Goal: Task Accomplishment & Management: Use online tool/utility

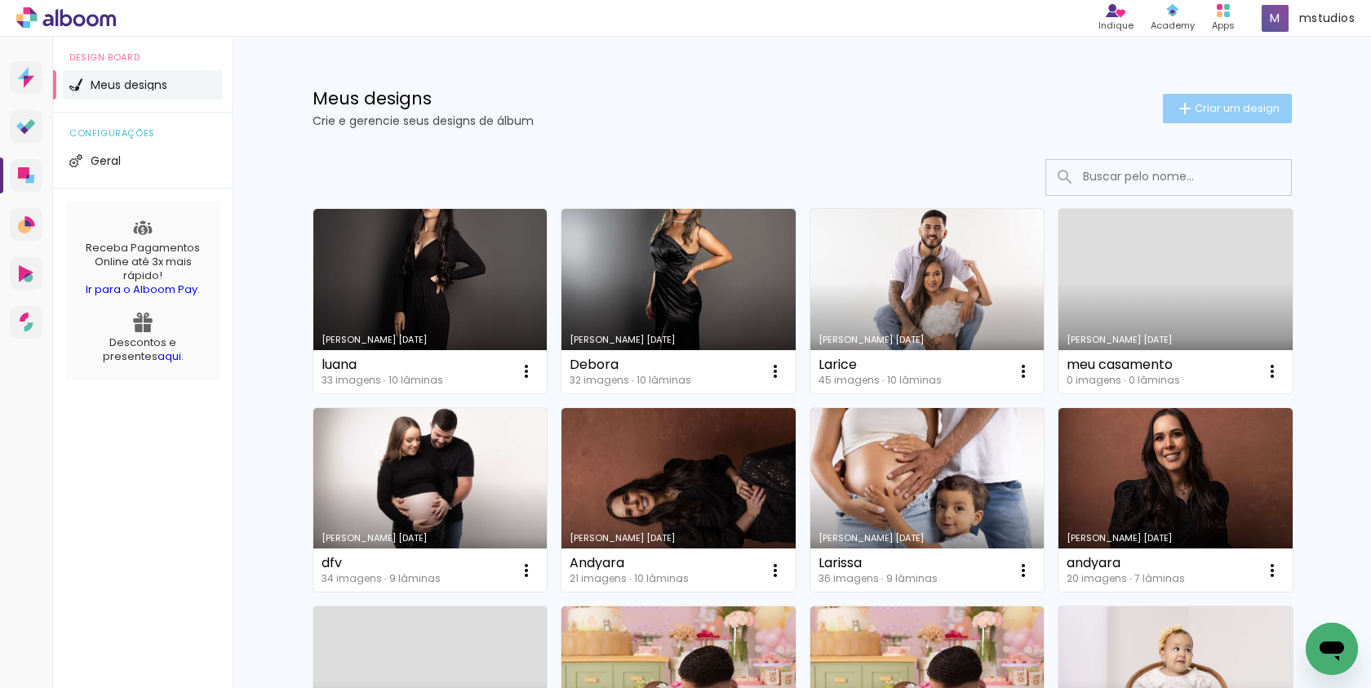
click at [1221, 103] on span "Criar um design" at bounding box center [1236, 108] width 85 height 11
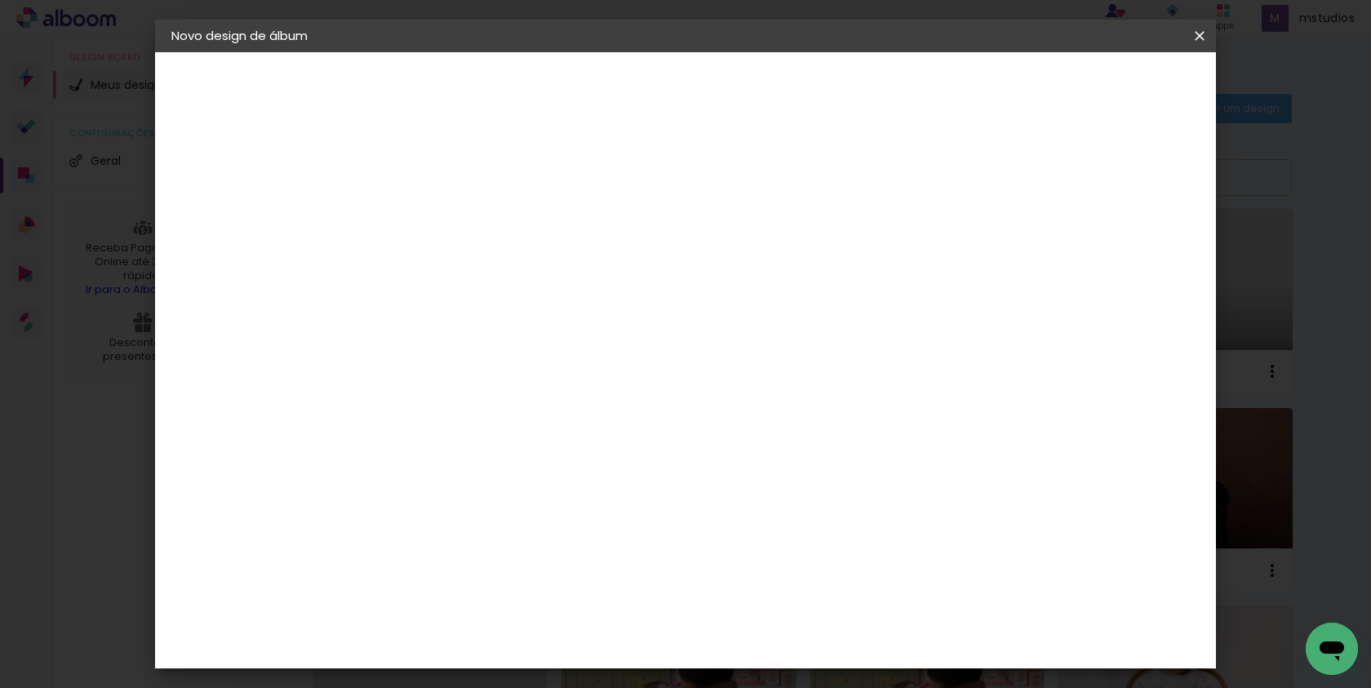
click at [438, 221] on input at bounding box center [438, 218] width 0 height 25
type input "may"
type paper-input "may"
click at [0, 0] on slot "Avançar" at bounding box center [0, 0] width 0 height 0
click at [568, 512] on paper-item "Albumaster" at bounding box center [480, 508] width 176 height 36
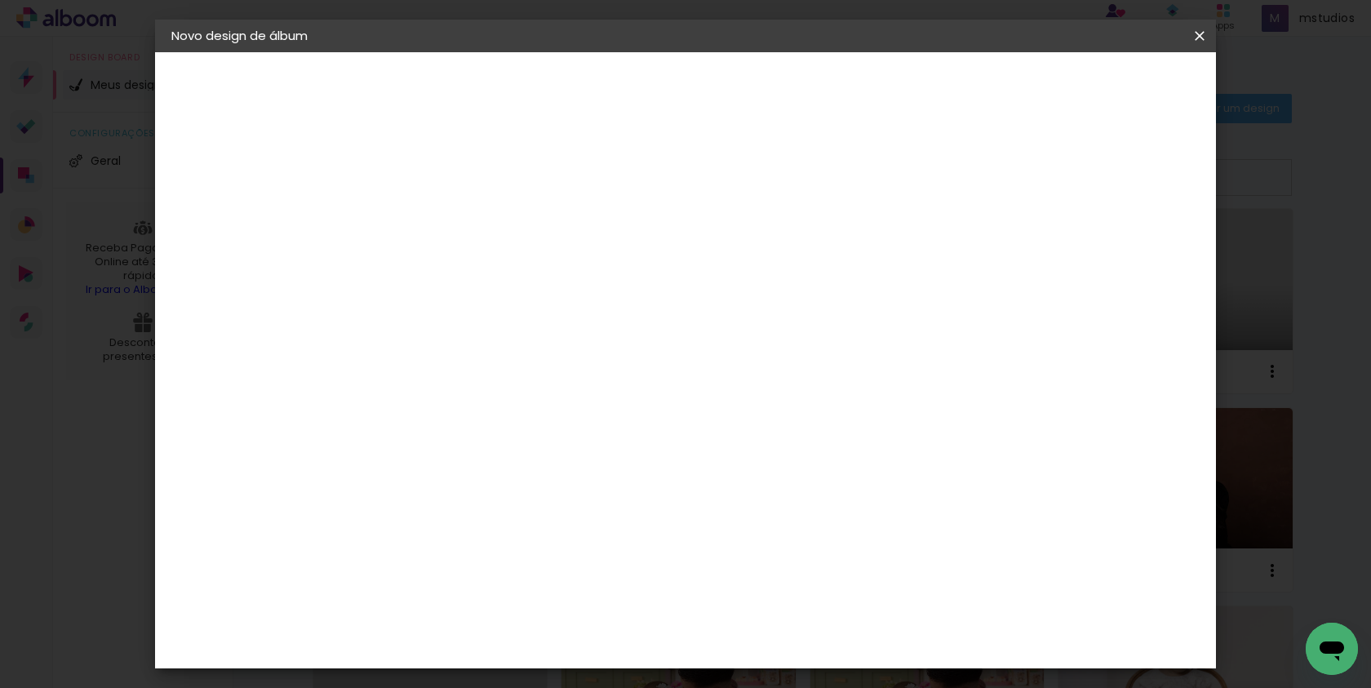
click at [768, 100] on header "Fornecedor Escolha um fornecedor ou avance com o tamanho livre. Voltar Avançar" at bounding box center [567, 100] width 401 height 97
click at [743, 95] on paper-button "Avançar" at bounding box center [703, 87] width 80 height 28
click at [548, 654] on span "30 × 30" at bounding box center [510, 670] width 76 height 33
click at [704, 73] on paper-button "Avançar" at bounding box center [664, 87] width 80 height 28
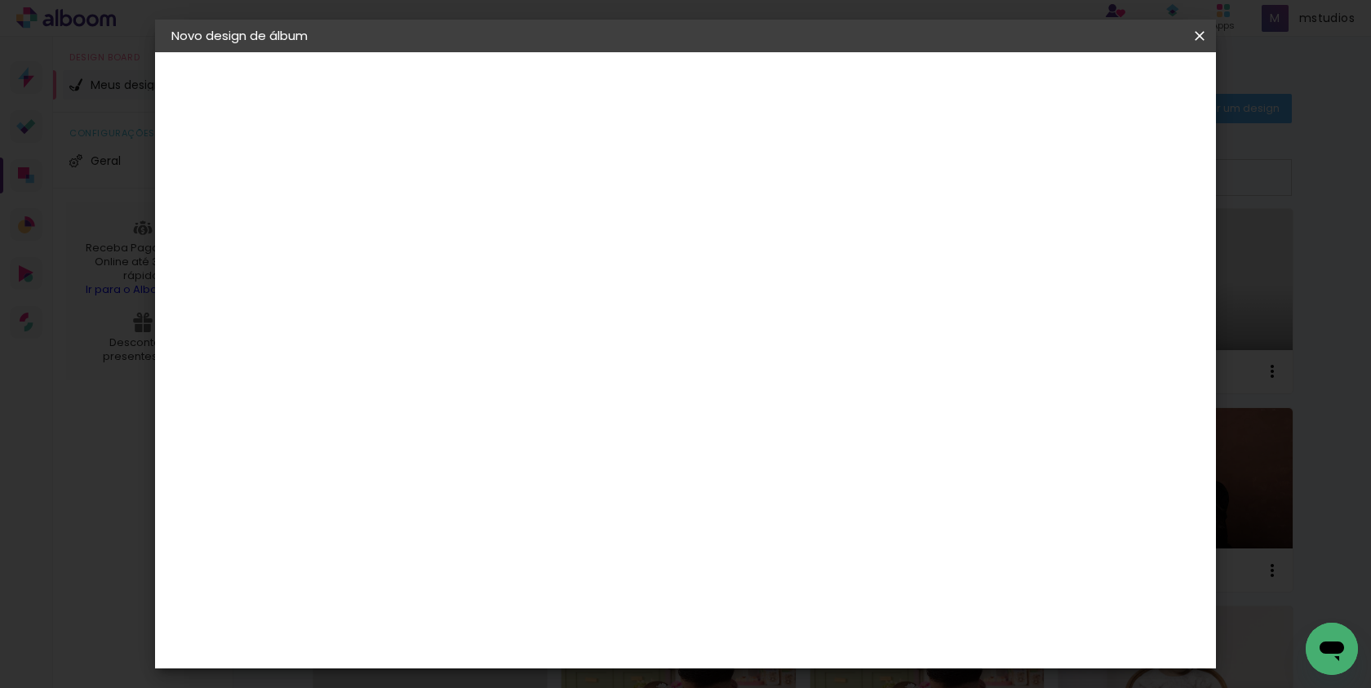
click at [1126, 97] on paper-button "Iniciar design" at bounding box center [1072, 87] width 107 height 28
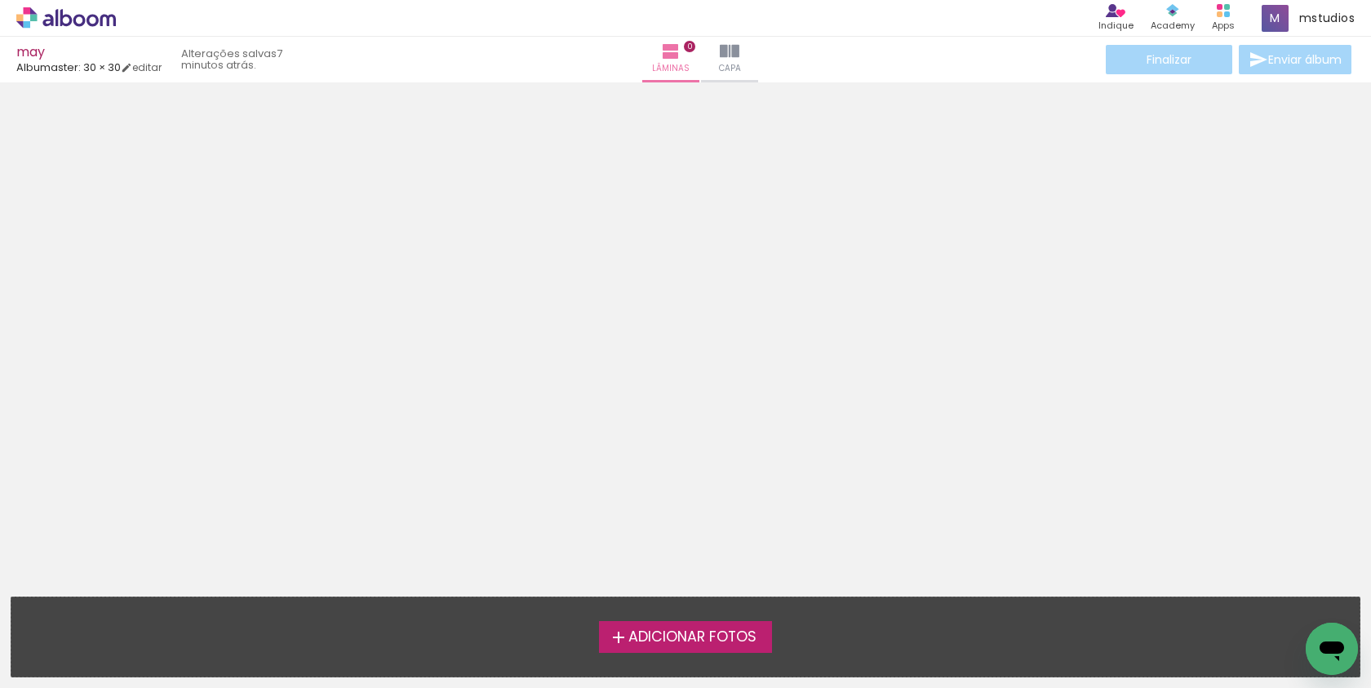
click at [660, 638] on span "Adicionar Fotos" at bounding box center [692, 637] width 128 height 15
click at [0, 0] on input "file" at bounding box center [0, 0] width 0 height 0
click at [632, 630] on span "Adicionar Fotos" at bounding box center [692, 637] width 128 height 15
click at [0, 0] on input "file" at bounding box center [0, 0] width 0 height 0
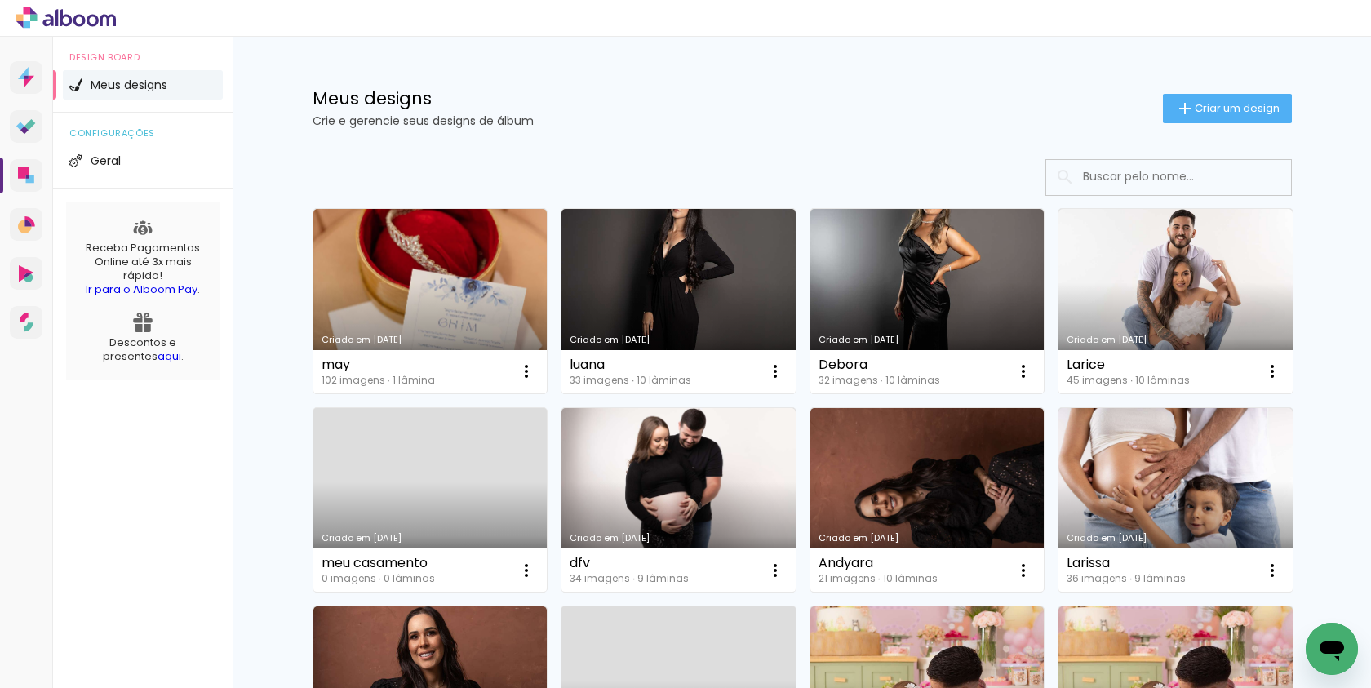
click at [1188, 125] on div "Meus designs Crie e gerencie seus designs de álbum Criar um design" at bounding box center [802, 90] width 1061 height 106
click at [1194, 99] on paper-button "Criar um design" at bounding box center [1227, 108] width 129 height 29
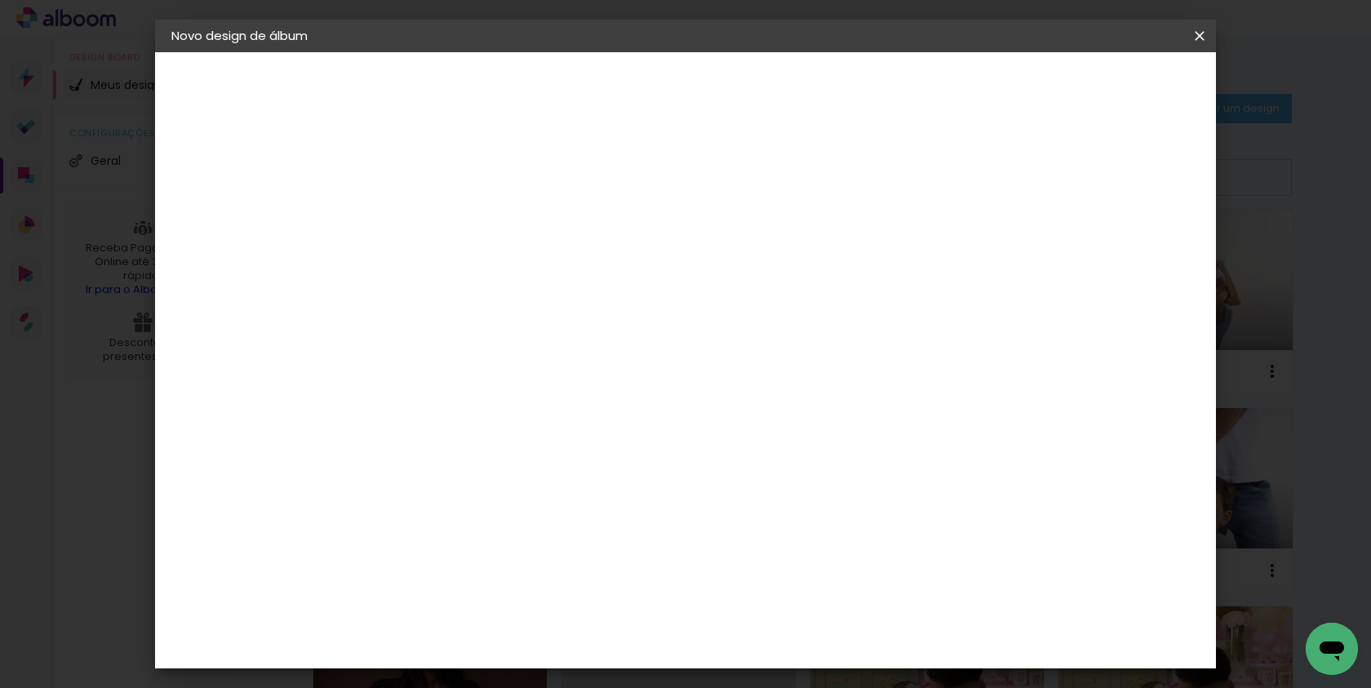
click at [438, 222] on input at bounding box center [438, 218] width 0 height 25
type input "May"
type paper-input "May"
click at [605, 99] on paper-button "Avançar" at bounding box center [565, 87] width 80 height 28
click at [0, 0] on slot "Tamanho Livre" at bounding box center [0, 0] width 0 height 0
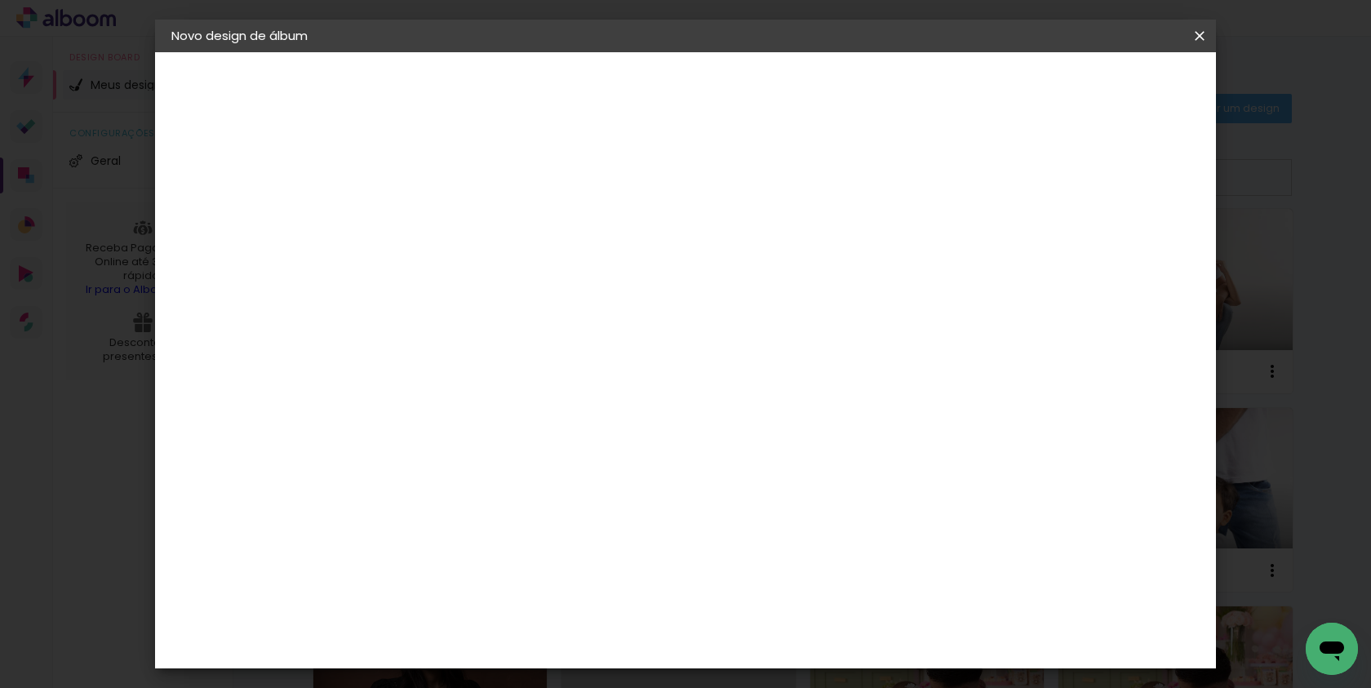
click at [568, 513] on paper-item "Albumaster" at bounding box center [480, 508] width 176 height 36
click at [0, 0] on slot "Avançar" at bounding box center [0, 0] width 0 height 0
click at [704, 75] on paper-button "Avançar" at bounding box center [664, 87] width 80 height 28
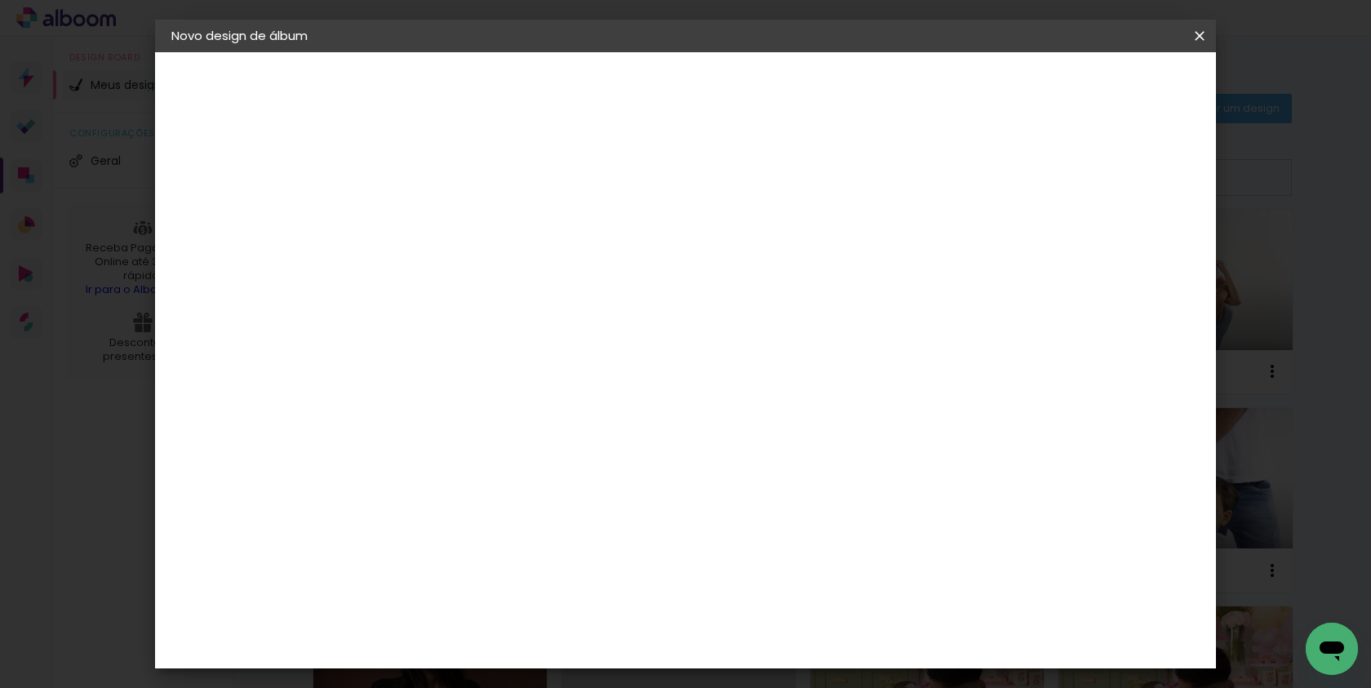
click at [1110, 86] on span "Iniciar design" at bounding box center [1072, 86] width 74 height 11
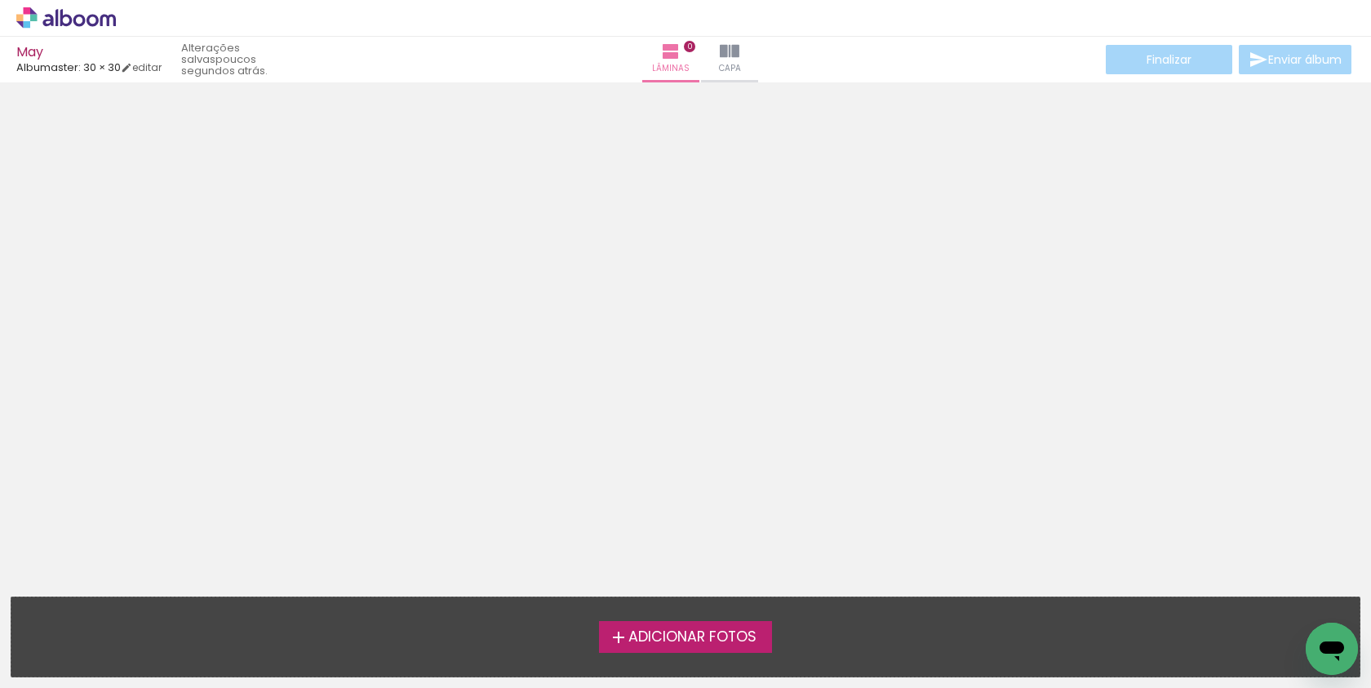
click at [662, 645] on span "Adicionar Fotos" at bounding box center [692, 637] width 128 height 15
click at [0, 0] on input "file" at bounding box center [0, 0] width 0 height 0
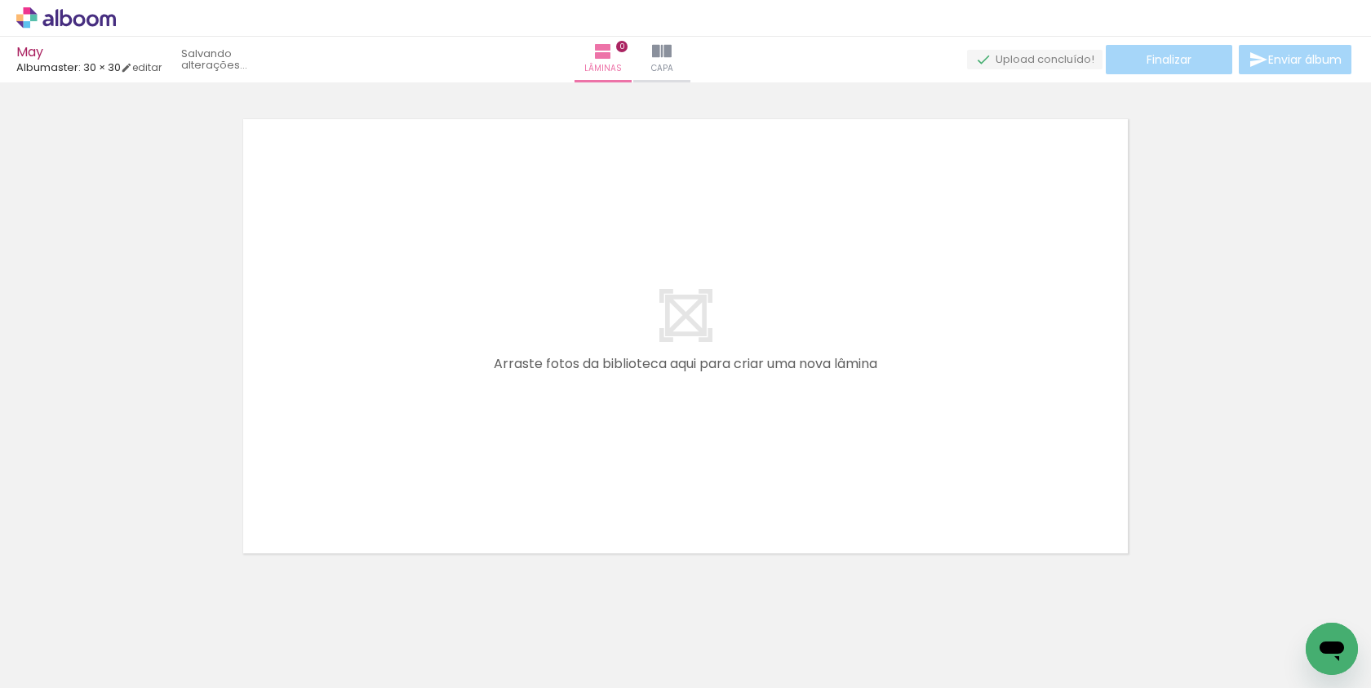
scroll to position [20, 0]
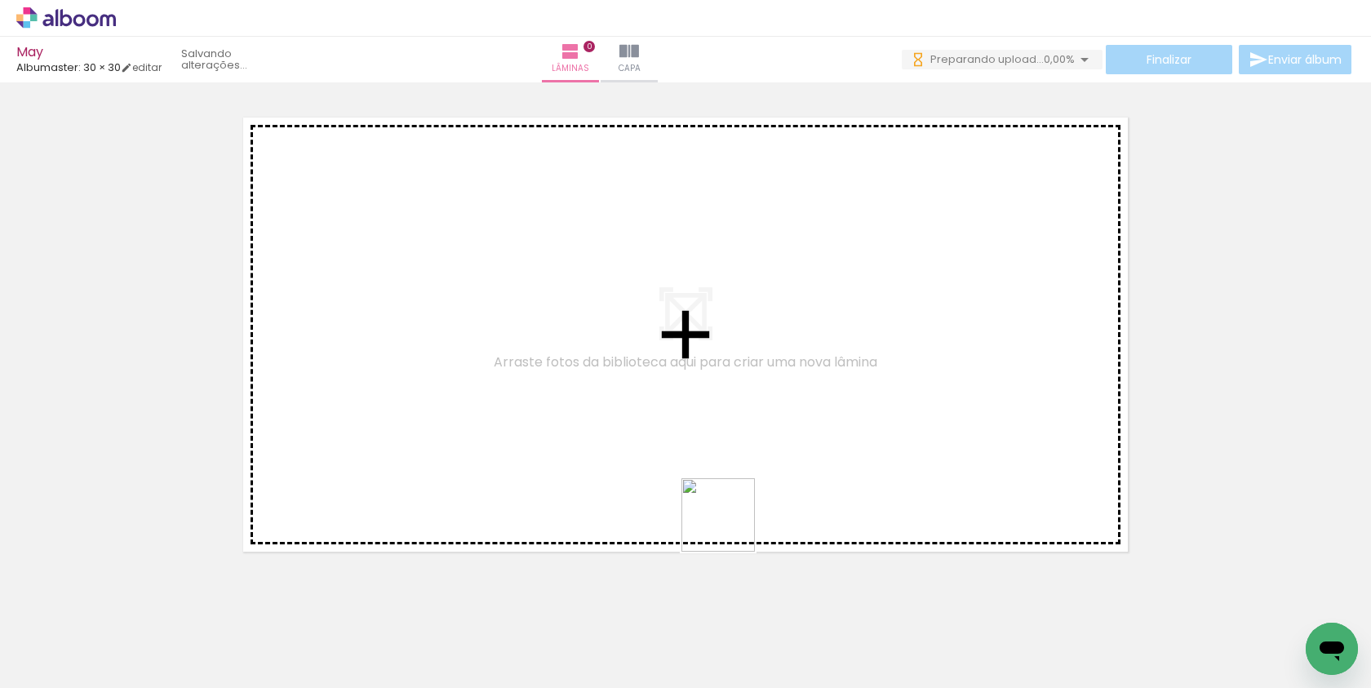
drag, startPoint x: 822, startPoint y: 636, endPoint x: 703, endPoint y: 476, distance: 199.4
click at [687, 466] on quentale-workspace at bounding box center [685, 344] width 1371 height 688
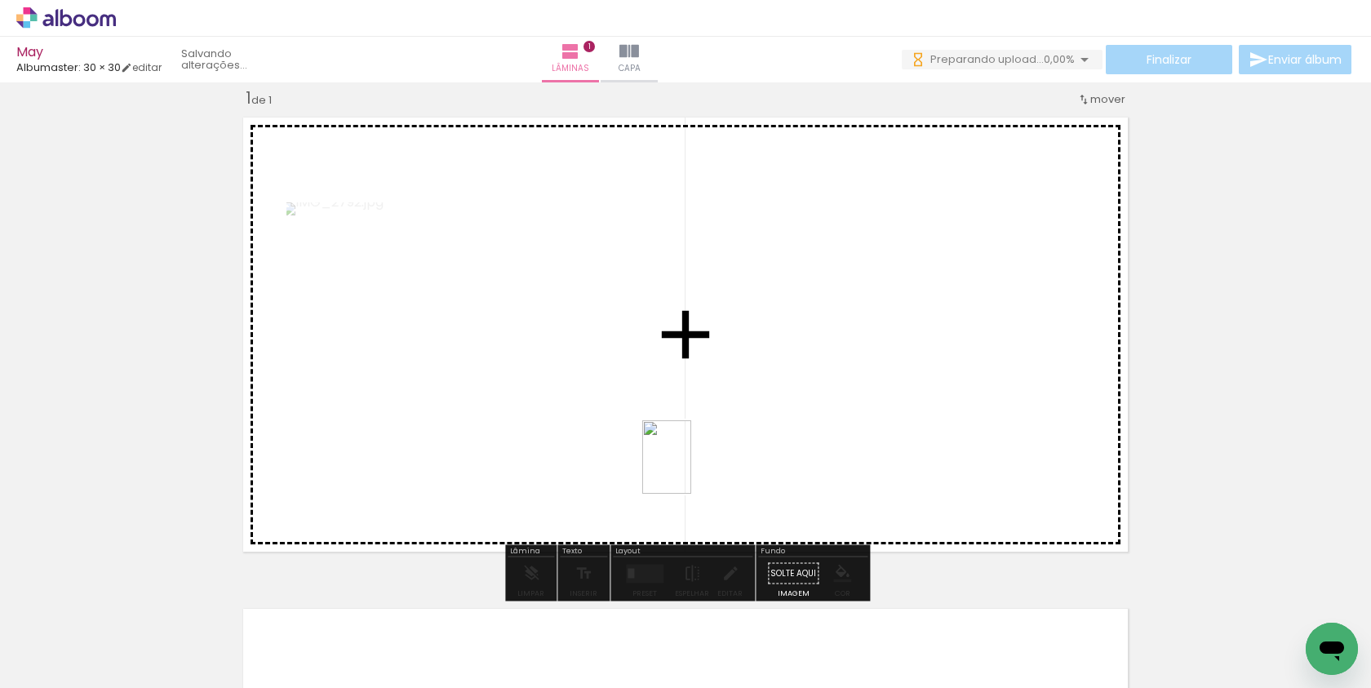
drag, startPoint x: 895, startPoint y: 629, endPoint x: 676, endPoint y: 459, distance: 277.4
click at [676, 459] on quentale-workspace at bounding box center [685, 344] width 1371 height 688
drag, startPoint x: 992, startPoint y: 610, endPoint x: 701, endPoint y: 467, distance: 324.7
click at [701, 467] on quentale-workspace at bounding box center [685, 344] width 1371 height 688
drag, startPoint x: 1081, startPoint y: 640, endPoint x: 946, endPoint y: 405, distance: 270.8
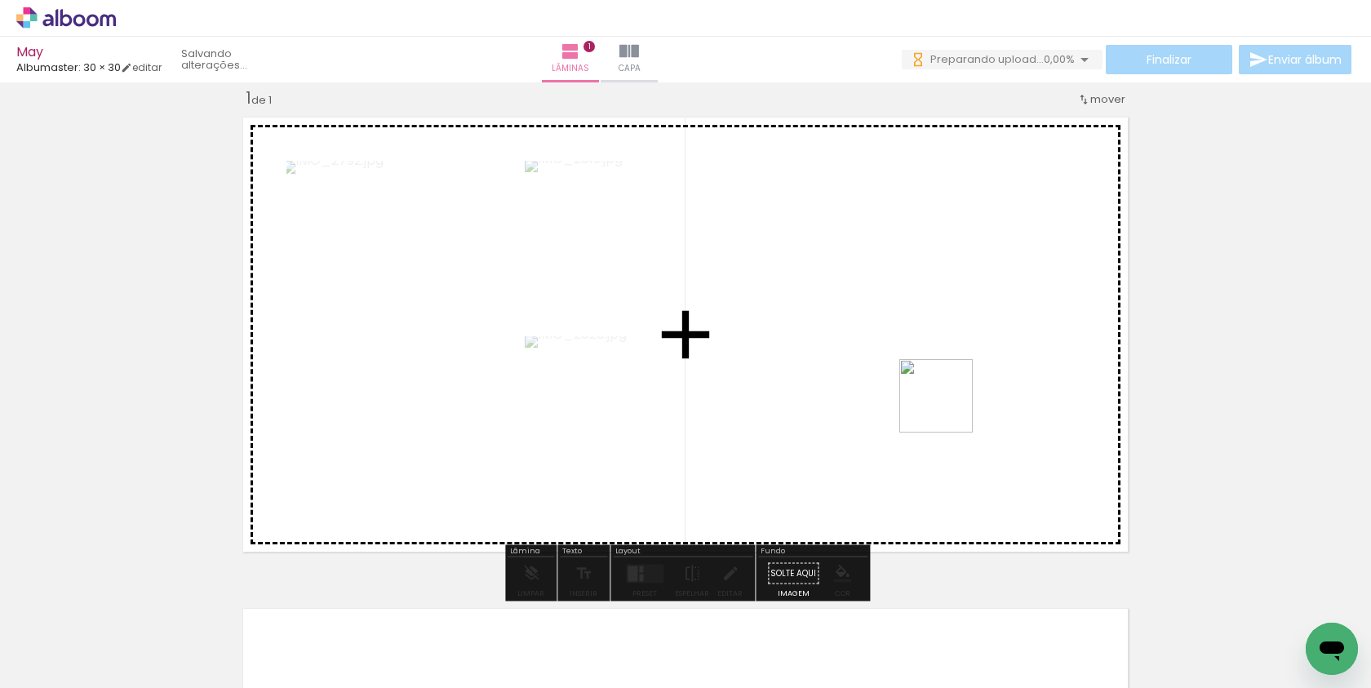
click at [946, 405] on quentale-workspace at bounding box center [685, 344] width 1371 height 688
drag, startPoint x: 1189, startPoint y: 656, endPoint x: 1042, endPoint y: 450, distance: 252.7
click at [1042, 450] on quentale-workspace at bounding box center [685, 344] width 1371 height 688
click at [1004, 449] on quentale-workspace at bounding box center [685, 344] width 1371 height 688
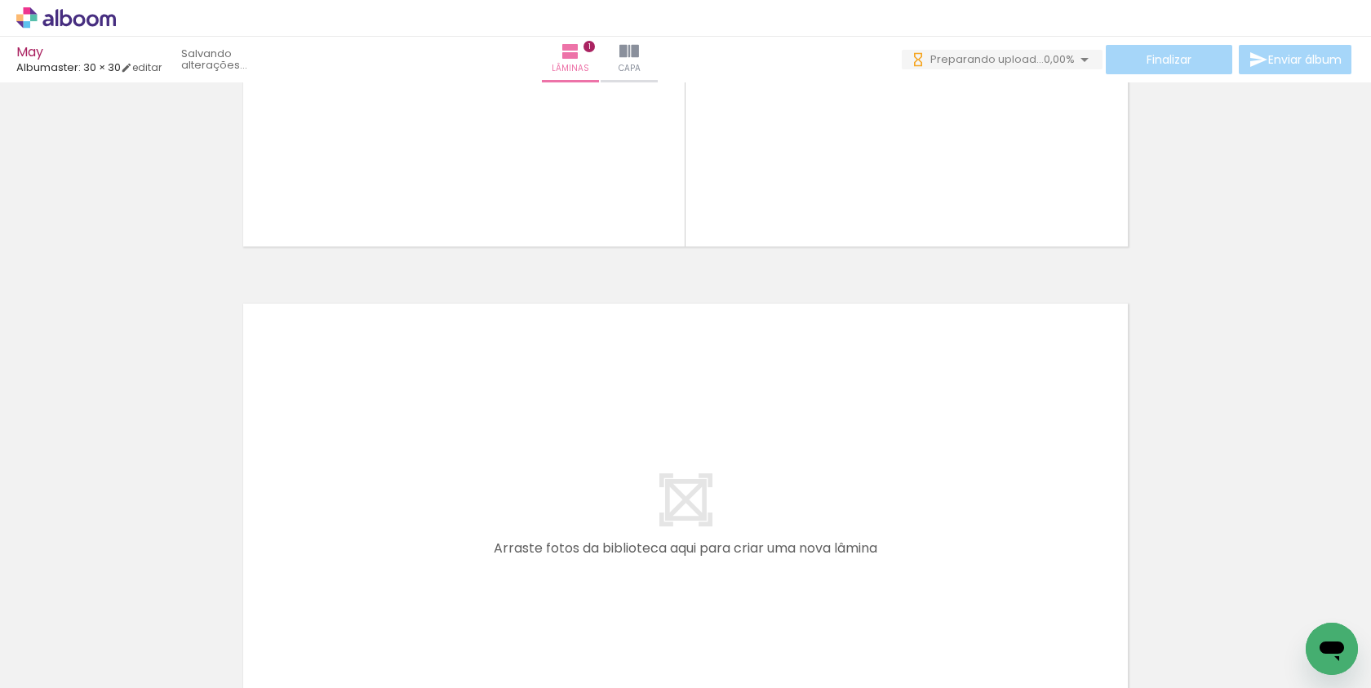
scroll to position [542, 0]
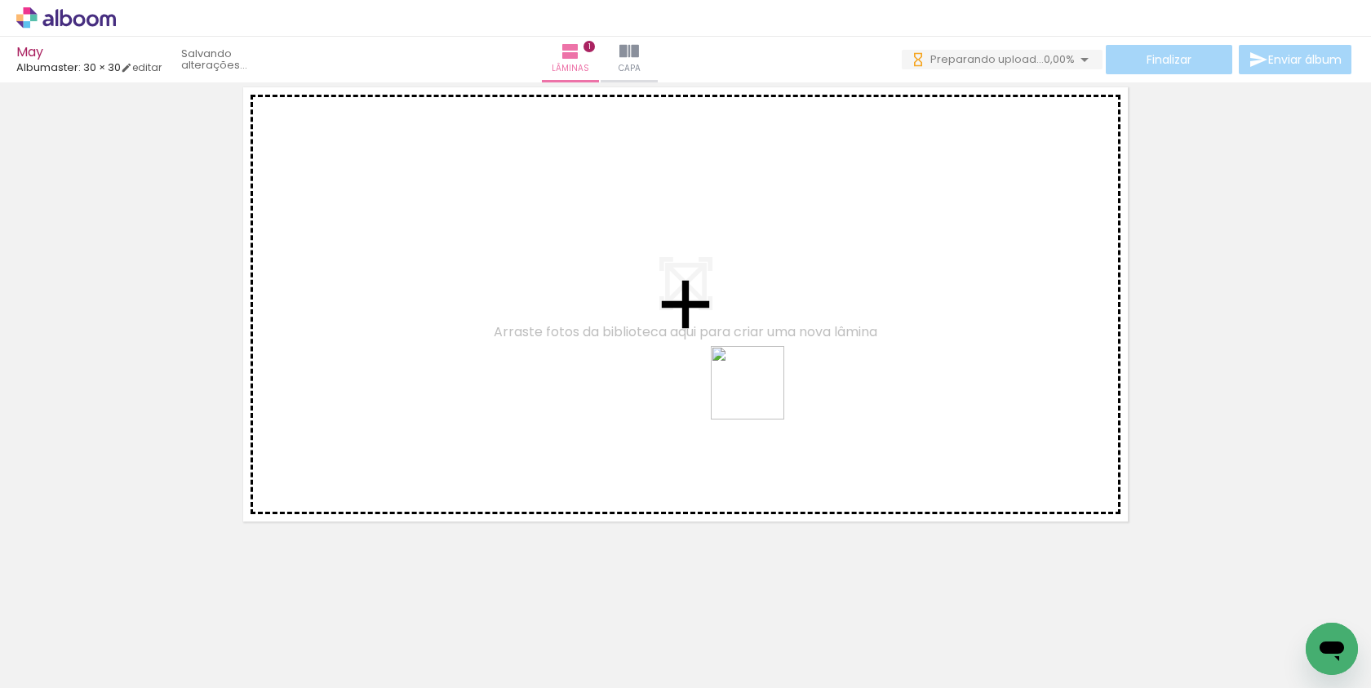
scroll to position [0, 0]
drag, startPoint x: 1079, startPoint y: 649, endPoint x: 757, endPoint y: 392, distance: 411.1
click at [757, 392] on quentale-workspace at bounding box center [685, 344] width 1371 height 688
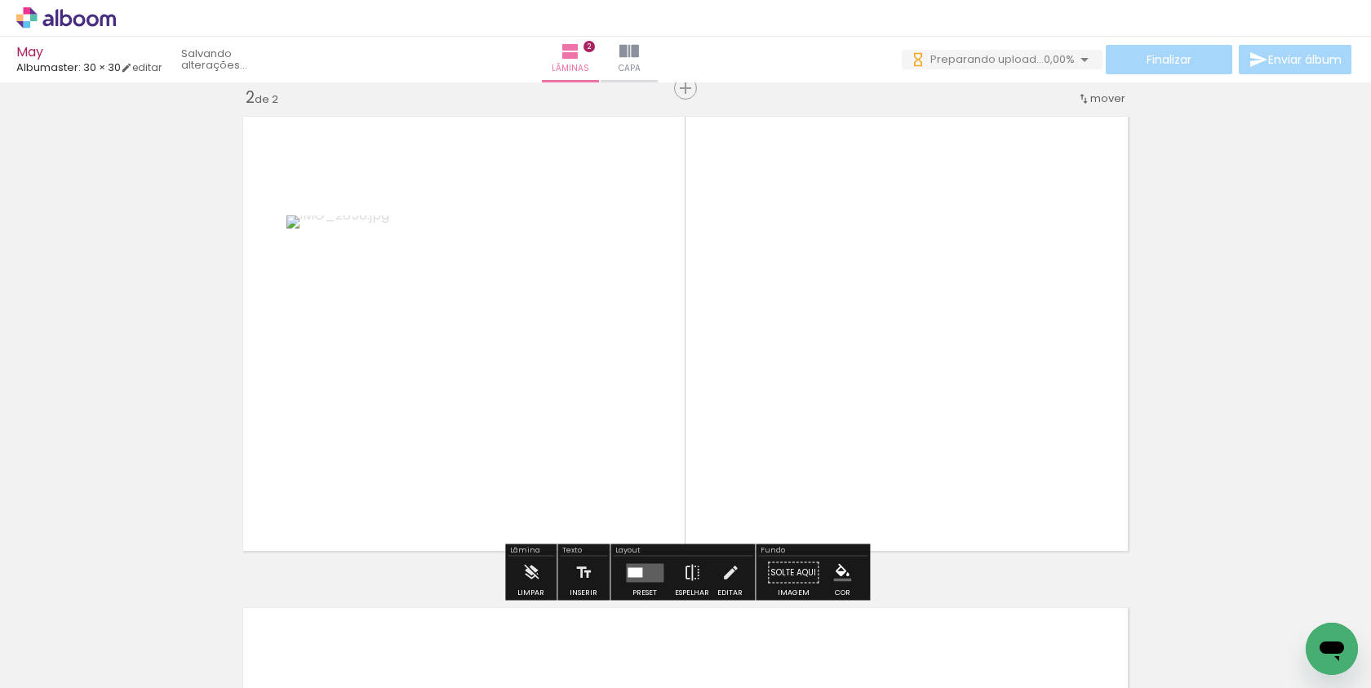
scroll to position [512, 0]
drag, startPoint x: 1154, startPoint y: 641, endPoint x: 886, endPoint y: 378, distance: 375.6
click at [886, 378] on quentale-workspace at bounding box center [685, 344] width 1371 height 688
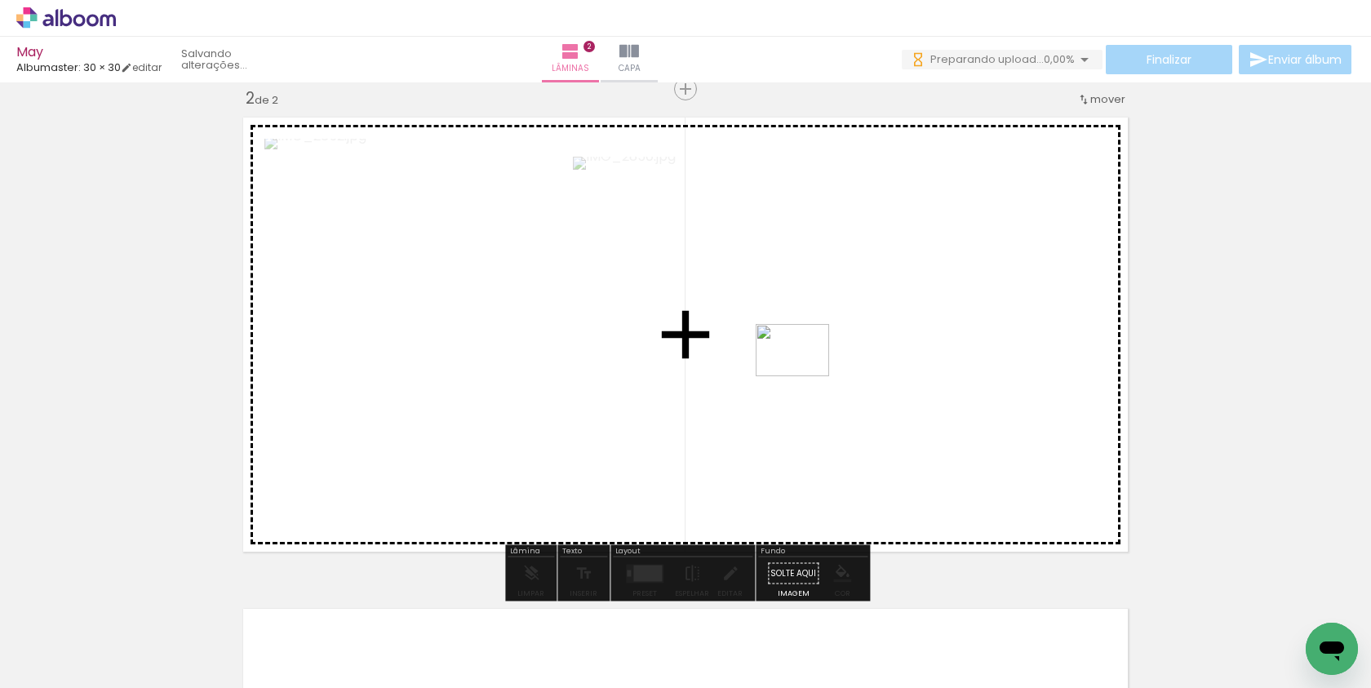
drag, startPoint x: 1243, startPoint y: 639, endPoint x: 804, endPoint y: 373, distance: 513.2
click at [804, 373] on quentale-workspace at bounding box center [685, 344] width 1371 height 688
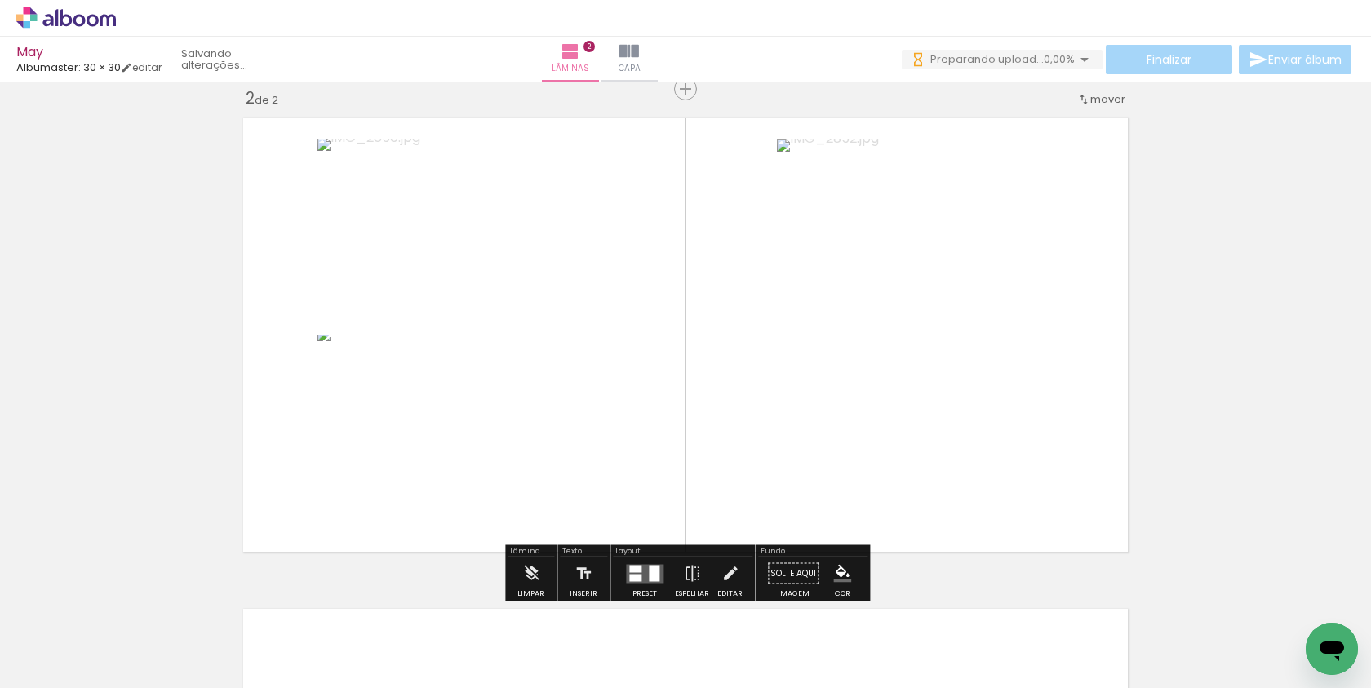
scroll to position [0, 844]
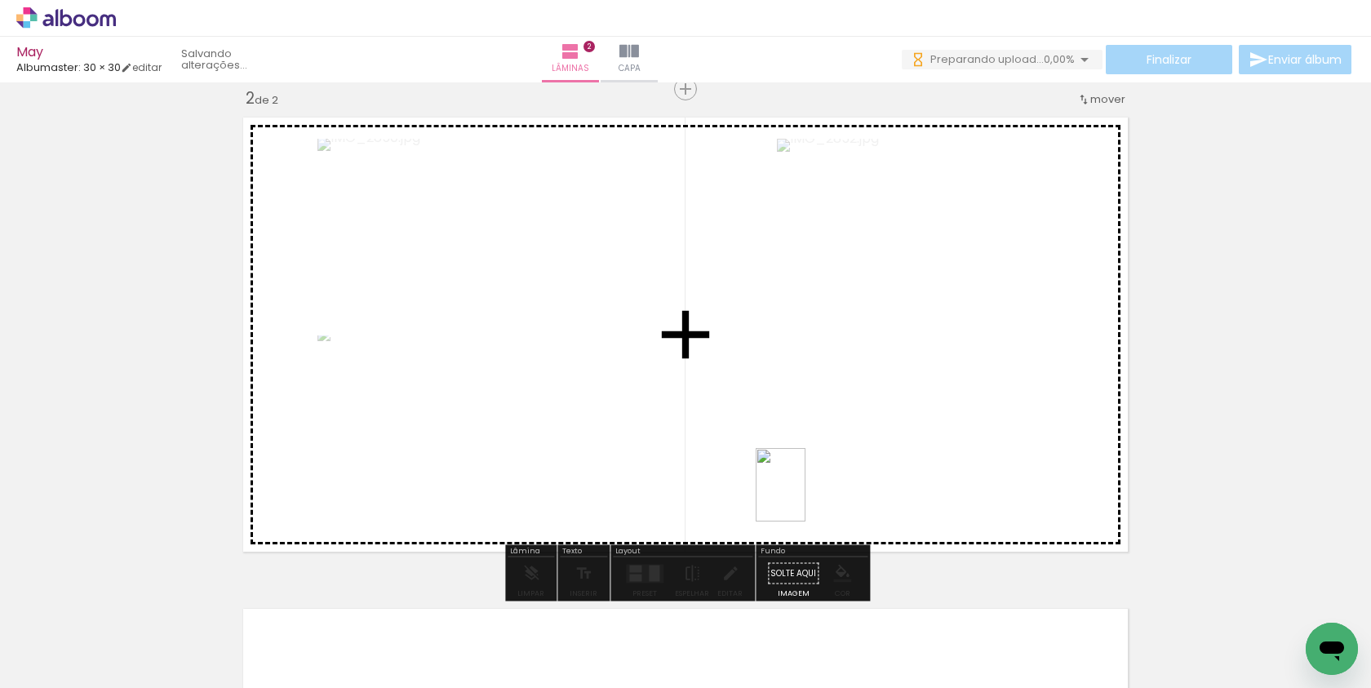
drag, startPoint x: 888, startPoint y: 649, endPoint x: 804, endPoint y: 496, distance: 174.2
click at [804, 496] on quentale-workspace at bounding box center [685, 344] width 1371 height 688
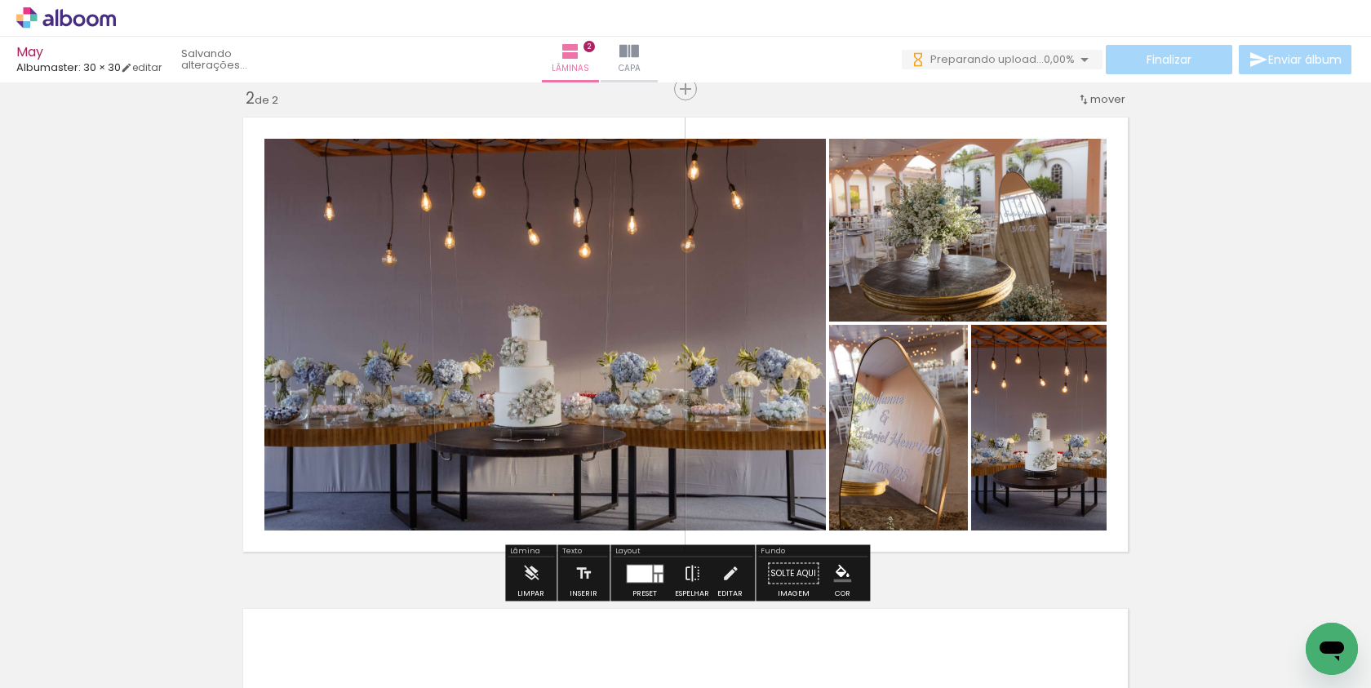
scroll to position [0, 0]
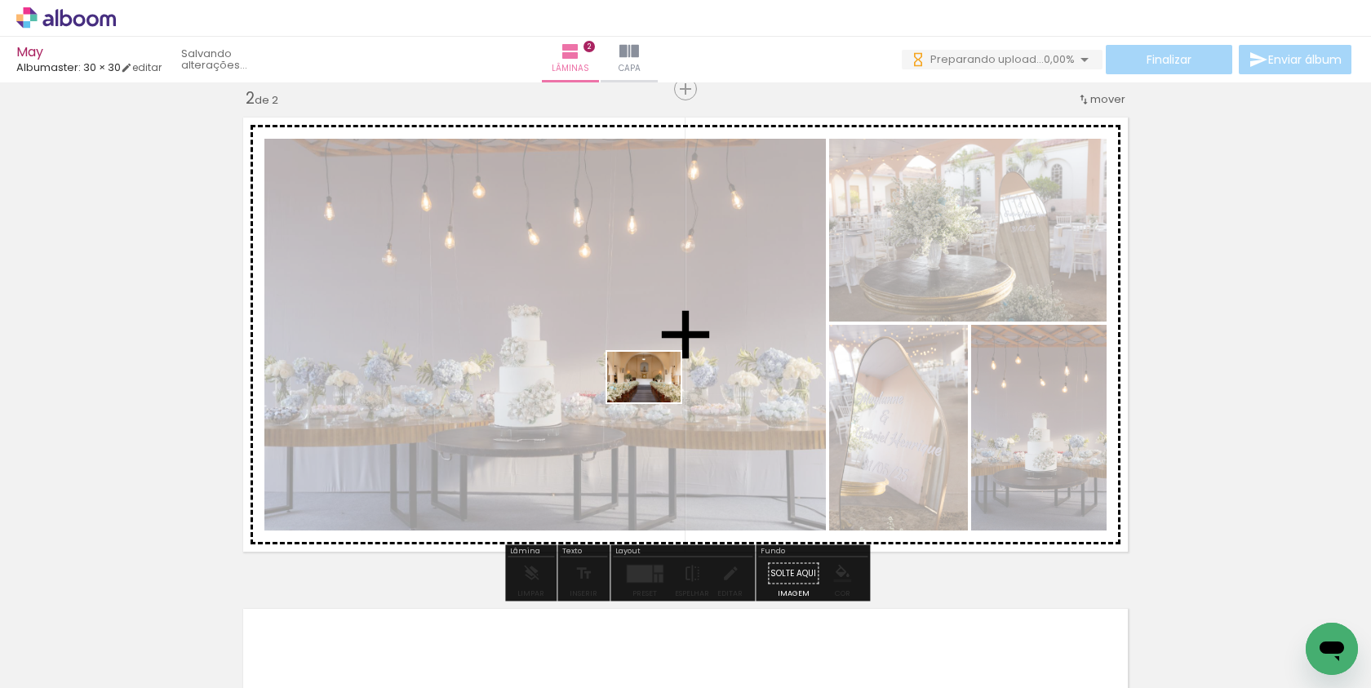
drag, startPoint x: 643, startPoint y: 638, endPoint x: 656, endPoint y: 401, distance: 237.8
click at [656, 401] on quentale-workspace at bounding box center [685, 344] width 1371 height 688
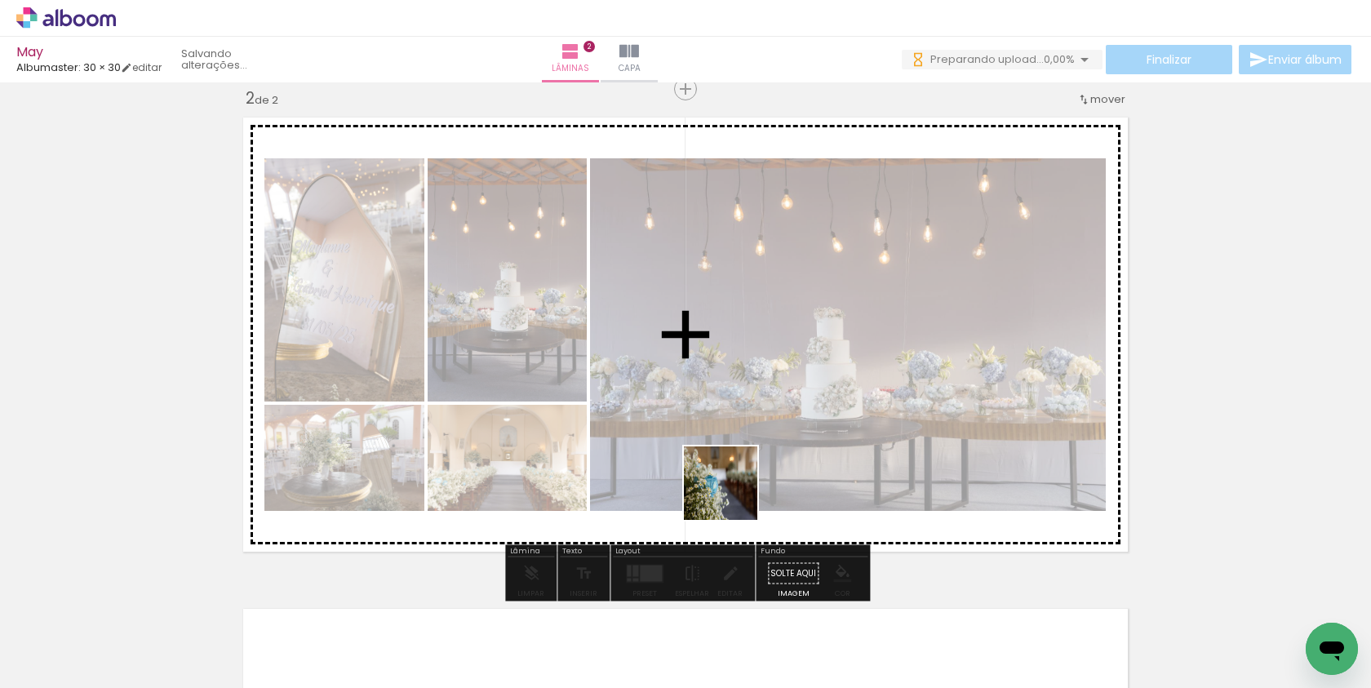
drag, startPoint x: 728, startPoint y: 615, endPoint x: 760, endPoint y: 435, distance: 183.1
click at [760, 435] on quentale-workspace at bounding box center [685, 344] width 1371 height 688
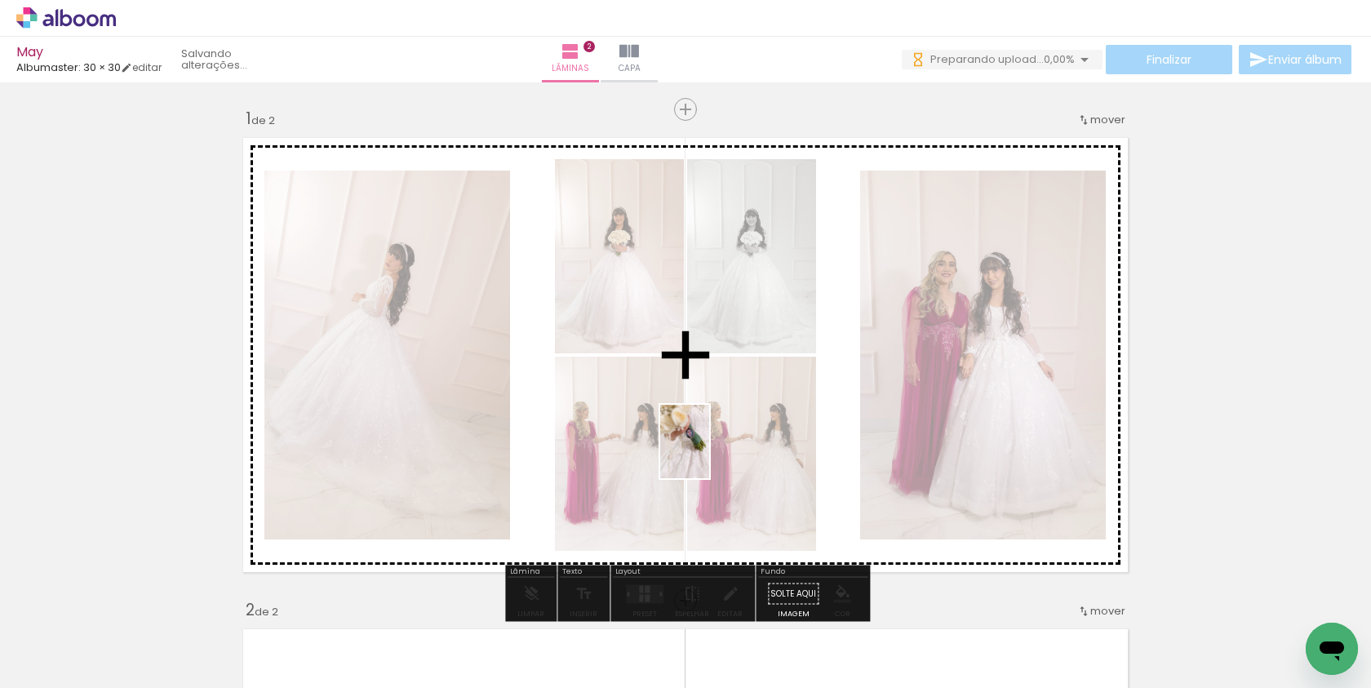
drag, startPoint x: 658, startPoint y: 640, endPoint x: 709, endPoint y: 454, distance: 193.8
click at [709, 454] on quentale-workspace at bounding box center [685, 344] width 1371 height 688
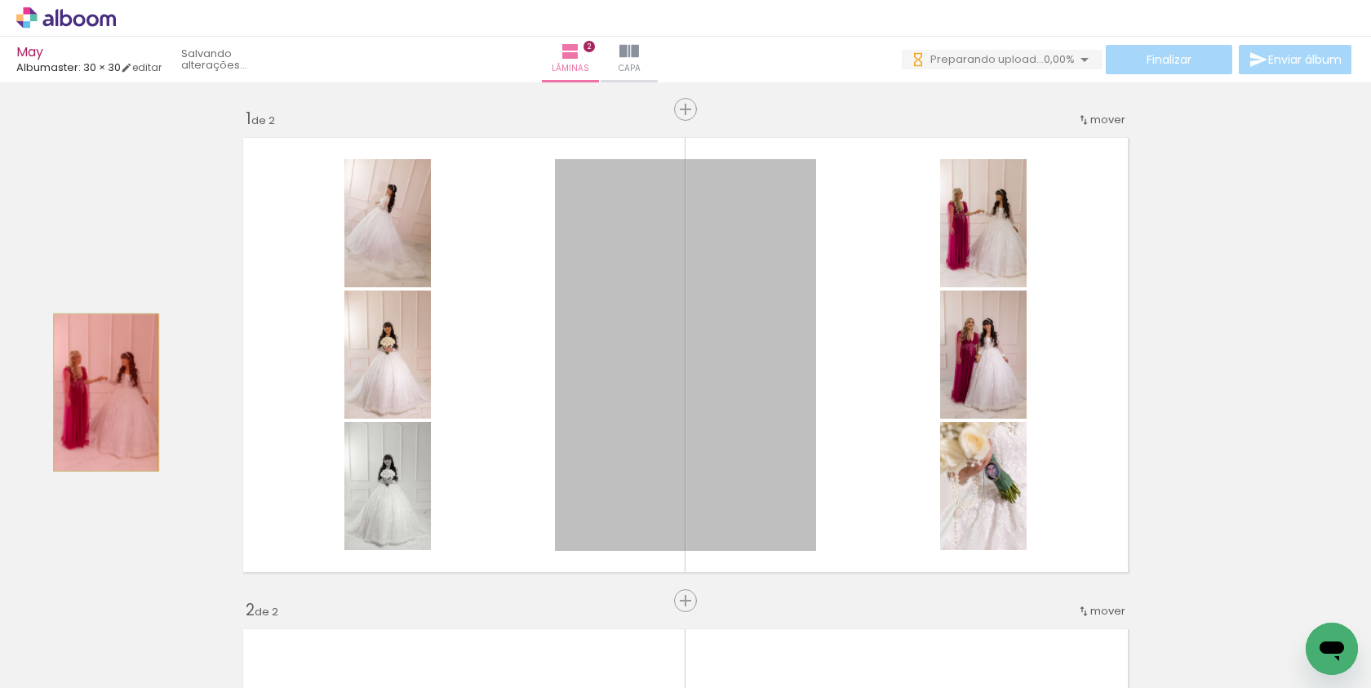
drag, startPoint x: 668, startPoint y: 422, endPoint x: 104, endPoint y: 392, distance: 565.4
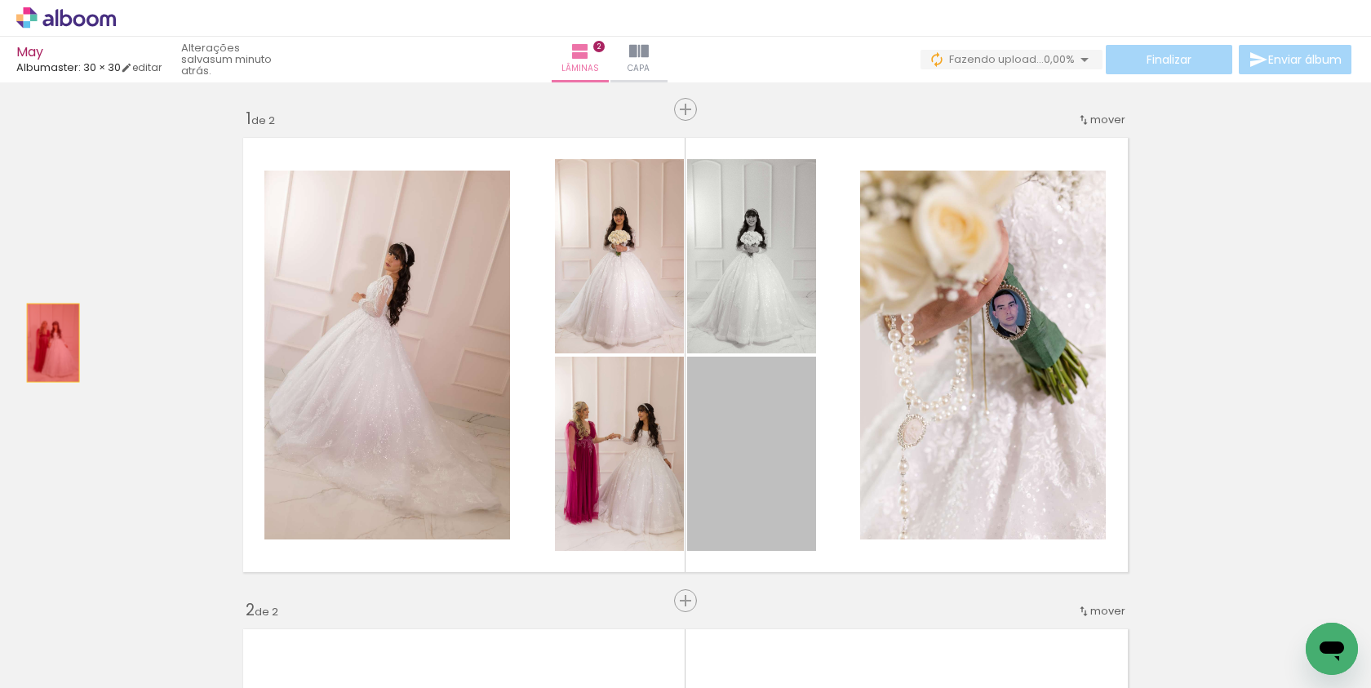
drag, startPoint x: 794, startPoint y: 456, endPoint x: 53, endPoint y: 343, distance: 749.5
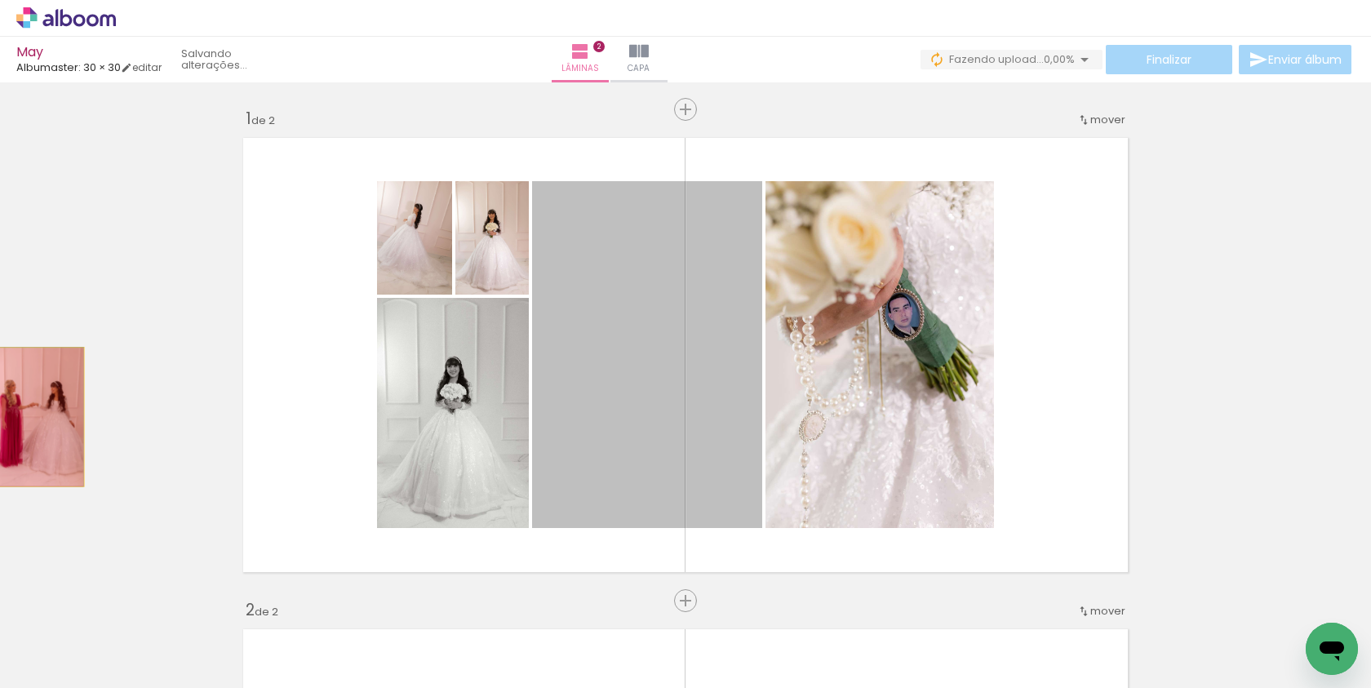
drag, startPoint x: 612, startPoint y: 439, endPoint x: 38, endPoint y: 417, distance: 574.8
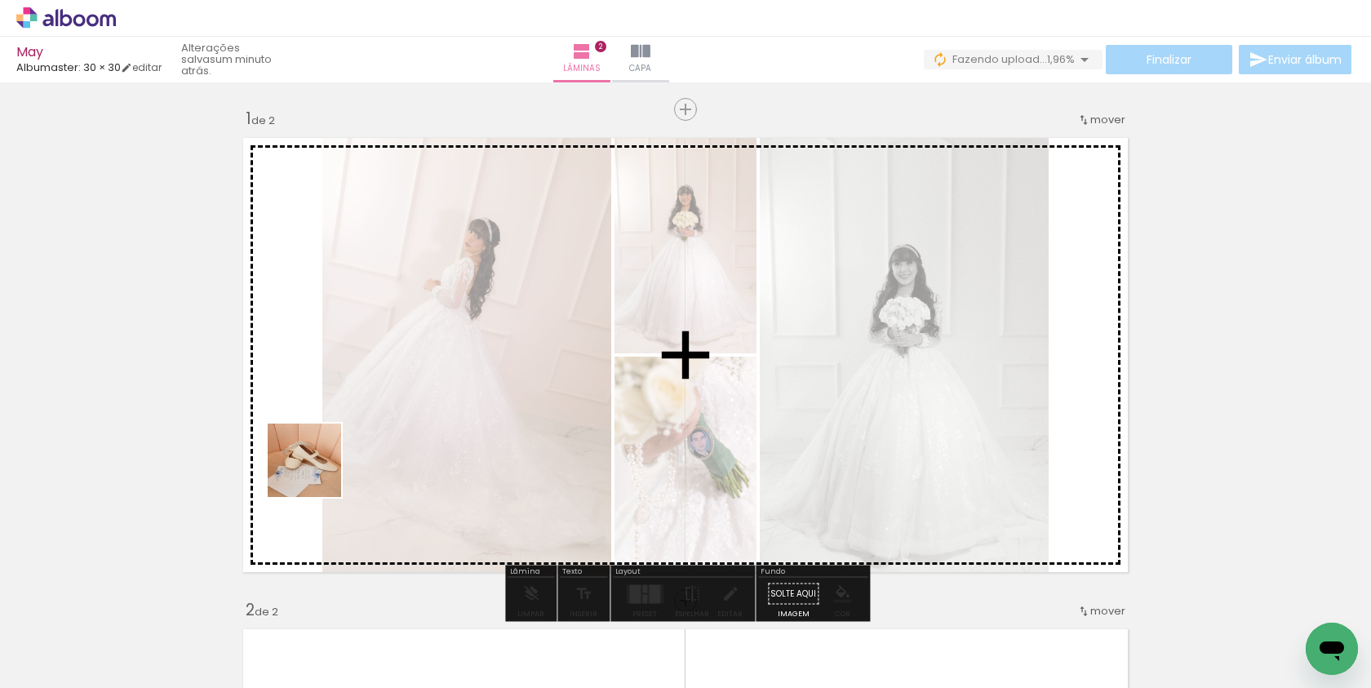
drag, startPoint x: 247, startPoint y: 633, endPoint x: 346, endPoint y: 441, distance: 216.4
click at [346, 441] on quentale-workspace at bounding box center [685, 344] width 1371 height 688
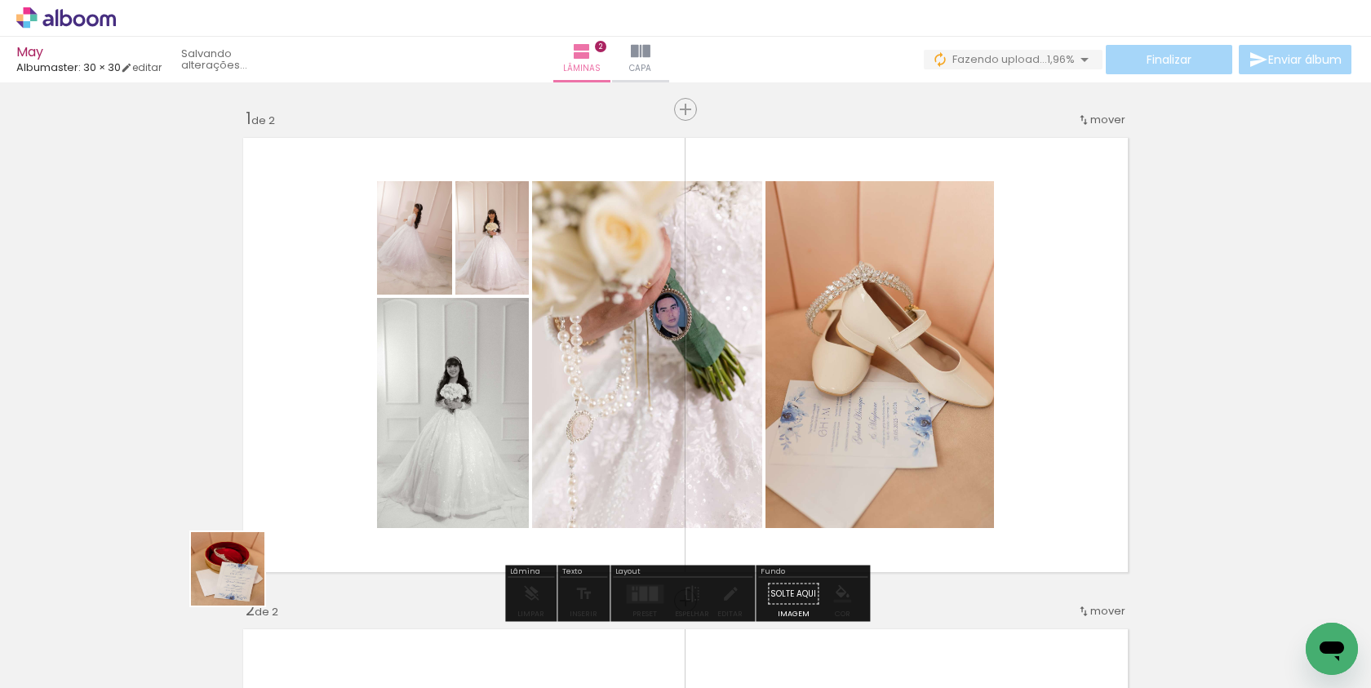
drag, startPoint x: 178, startPoint y: 624, endPoint x: 335, endPoint y: 503, distance: 198.3
click at [335, 503] on quentale-workspace at bounding box center [685, 344] width 1371 height 688
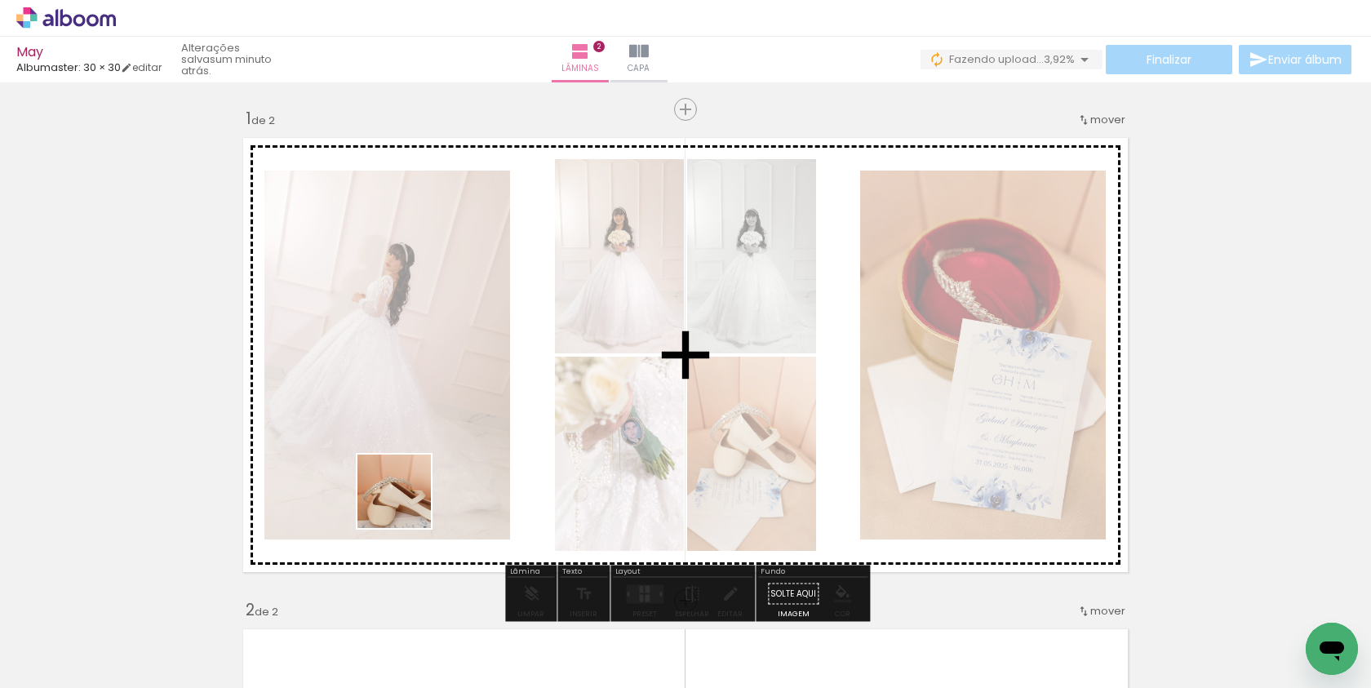
drag, startPoint x: 357, startPoint y: 646, endPoint x: 430, endPoint y: 477, distance: 183.8
click at [430, 477] on quentale-workspace at bounding box center [685, 344] width 1371 height 688
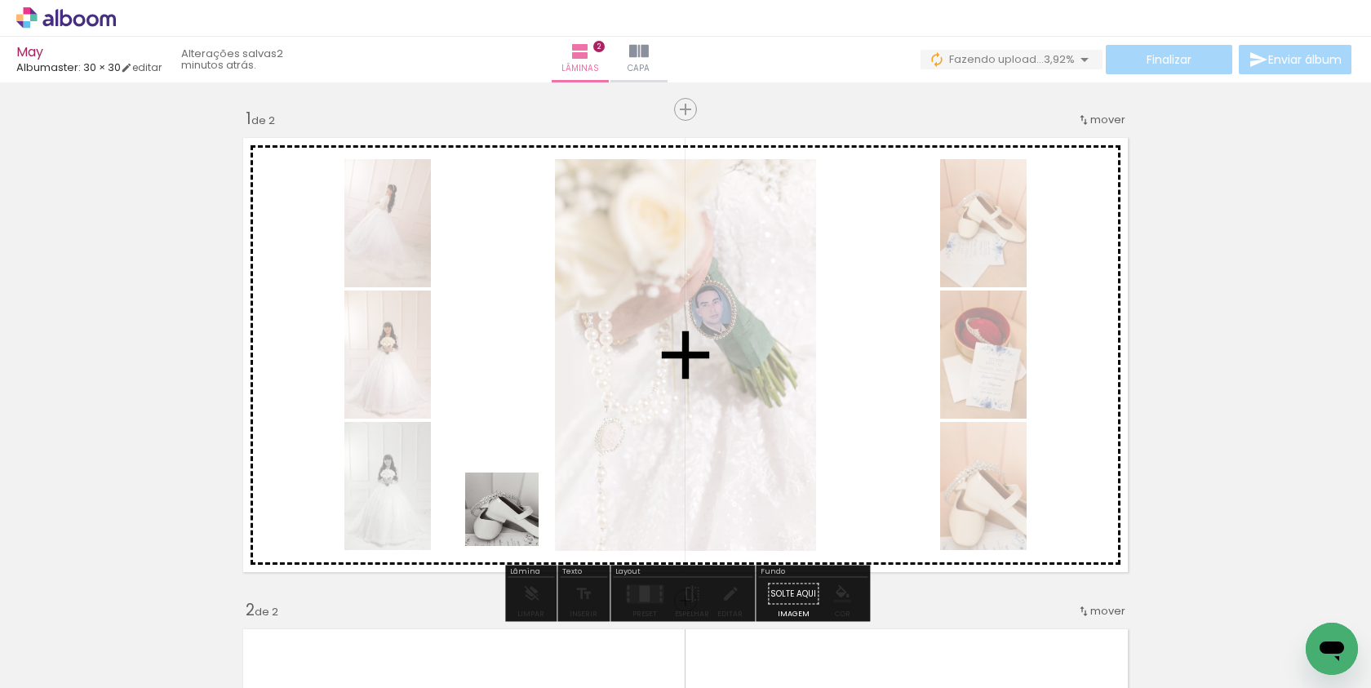
drag, startPoint x: 430, startPoint y: 631, endPoint x: 527, endPoint y: 506, distance: 158.8
click at [527, 506] on quentale-workspace at bounding box center [685, 344] width 1371 height 688
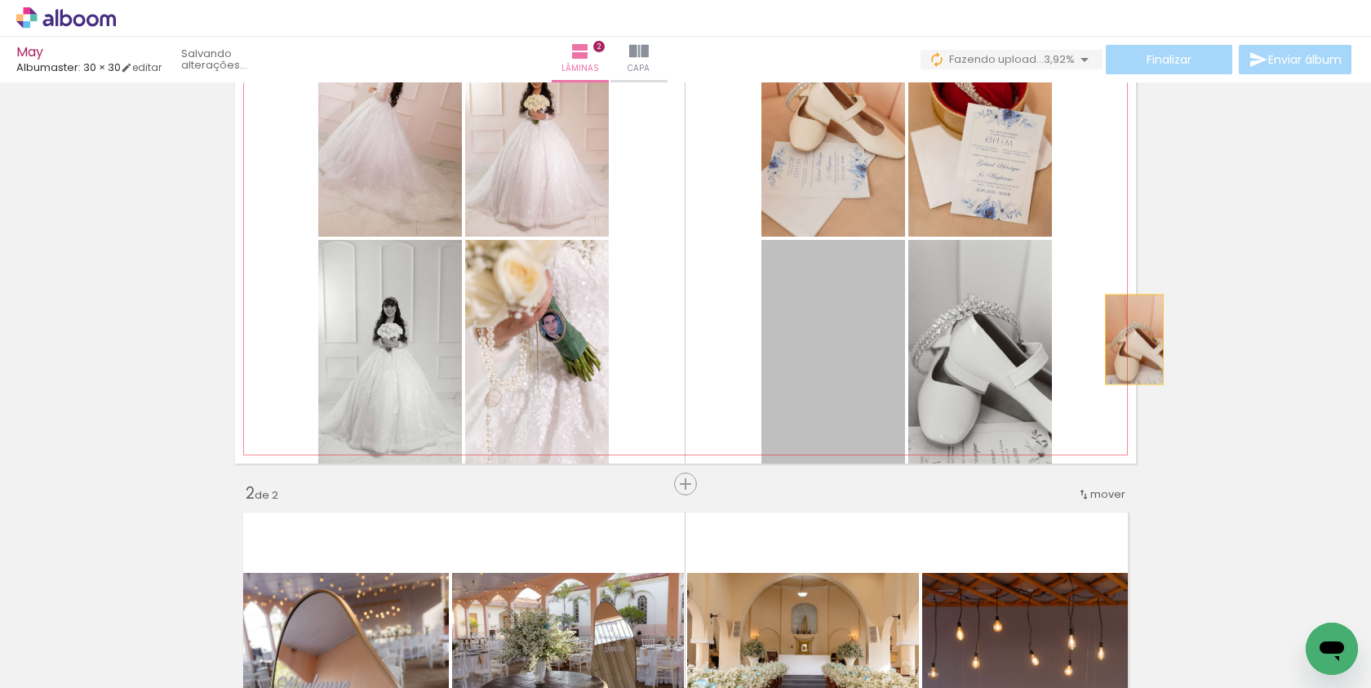
drag, startPoint x: 853, startPoint y: 347, endPoint x: 1251, endPoint y: 326, distance: 397.9
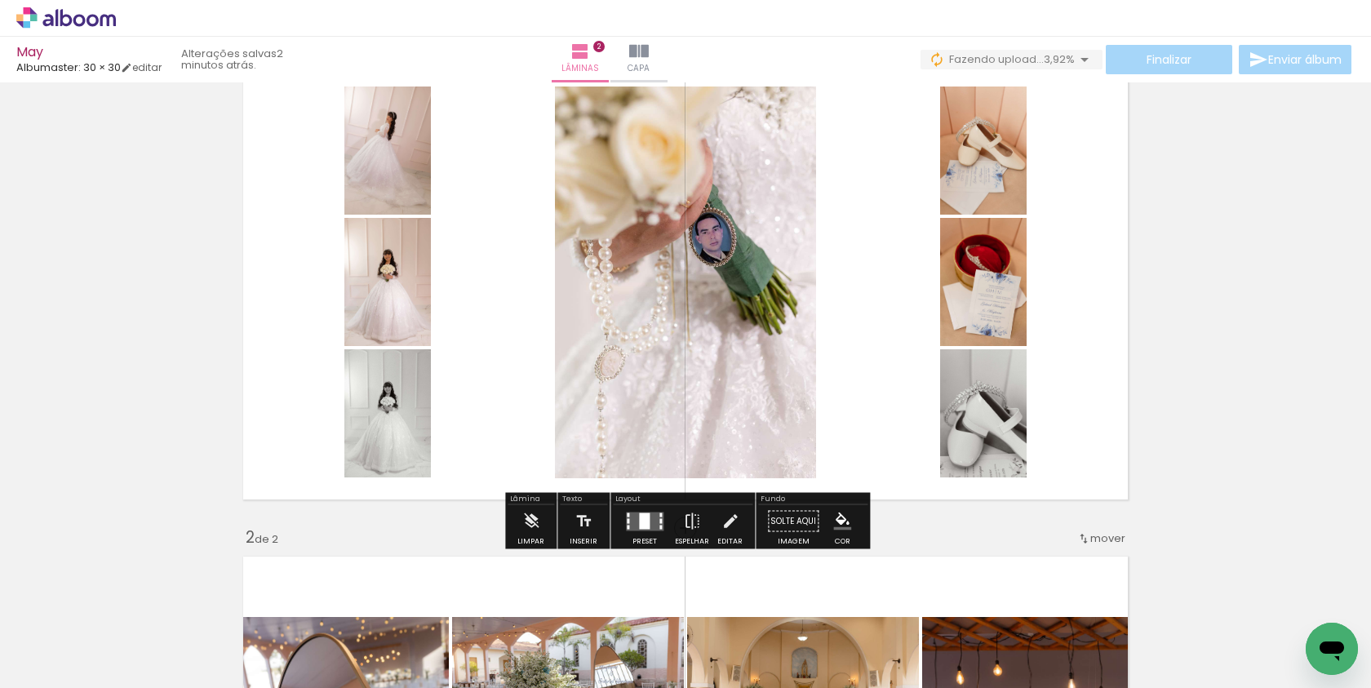
scroll to position [71, 0]
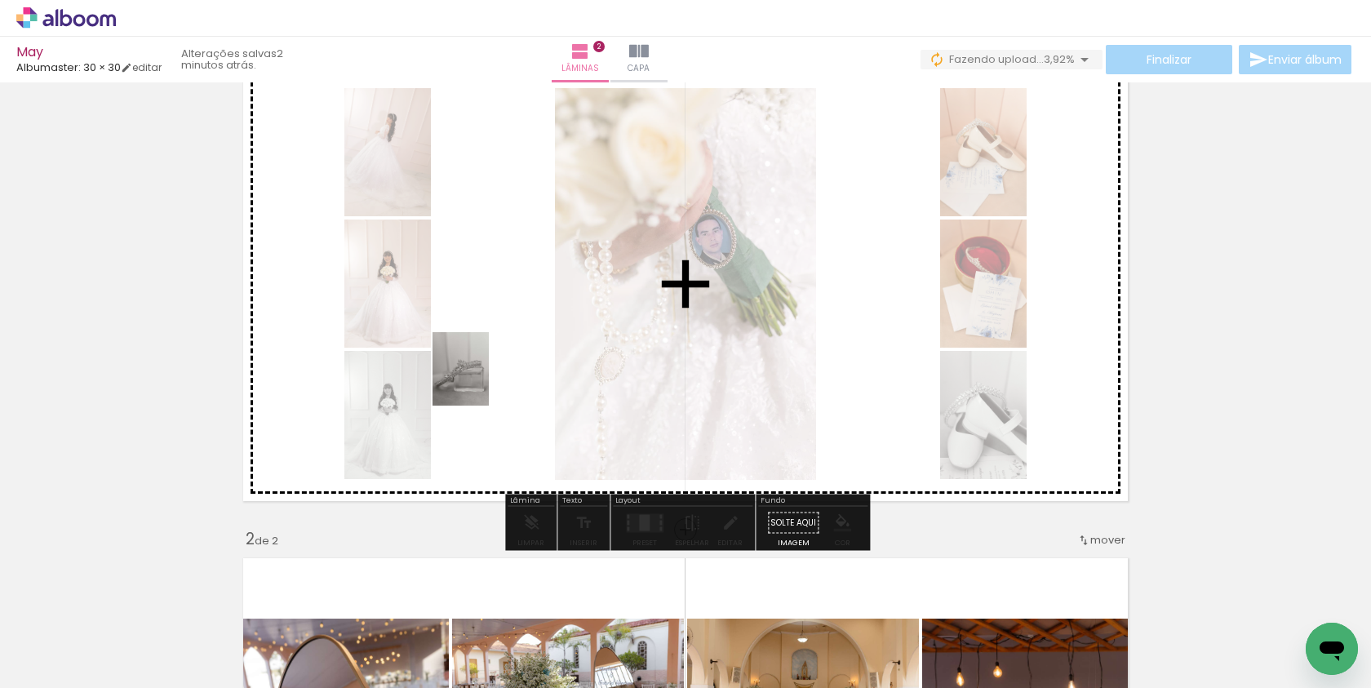
drag, startPoint x: 546, startPoint y: 624, endPoint x: 481, endPoint y: 381, distance: 251.5
click at [481, 381] on quentale-workspace at bounding box center [685, 344] width 1371 height 688
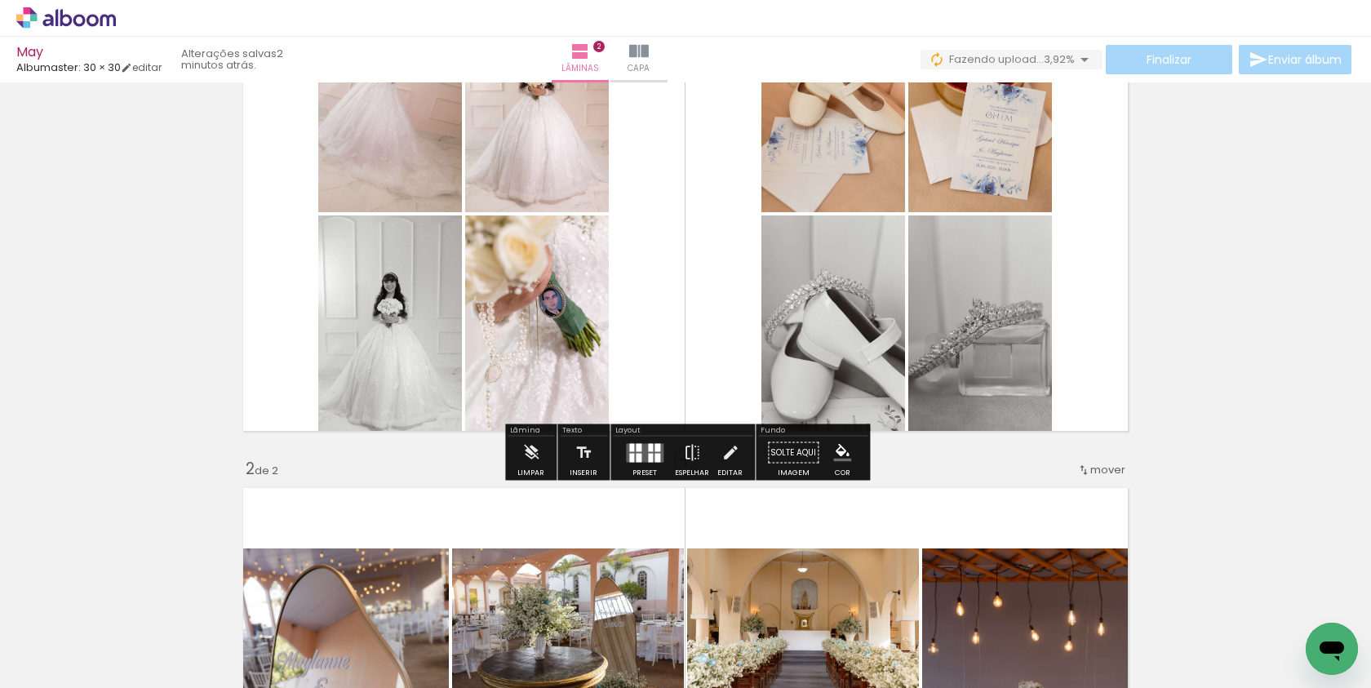
click at [167, 406] on div "Inserir lâmina 1 de 2 Inserir lâmina 2 de 2" at bounding box center [685, 684] width 1371 height 1474
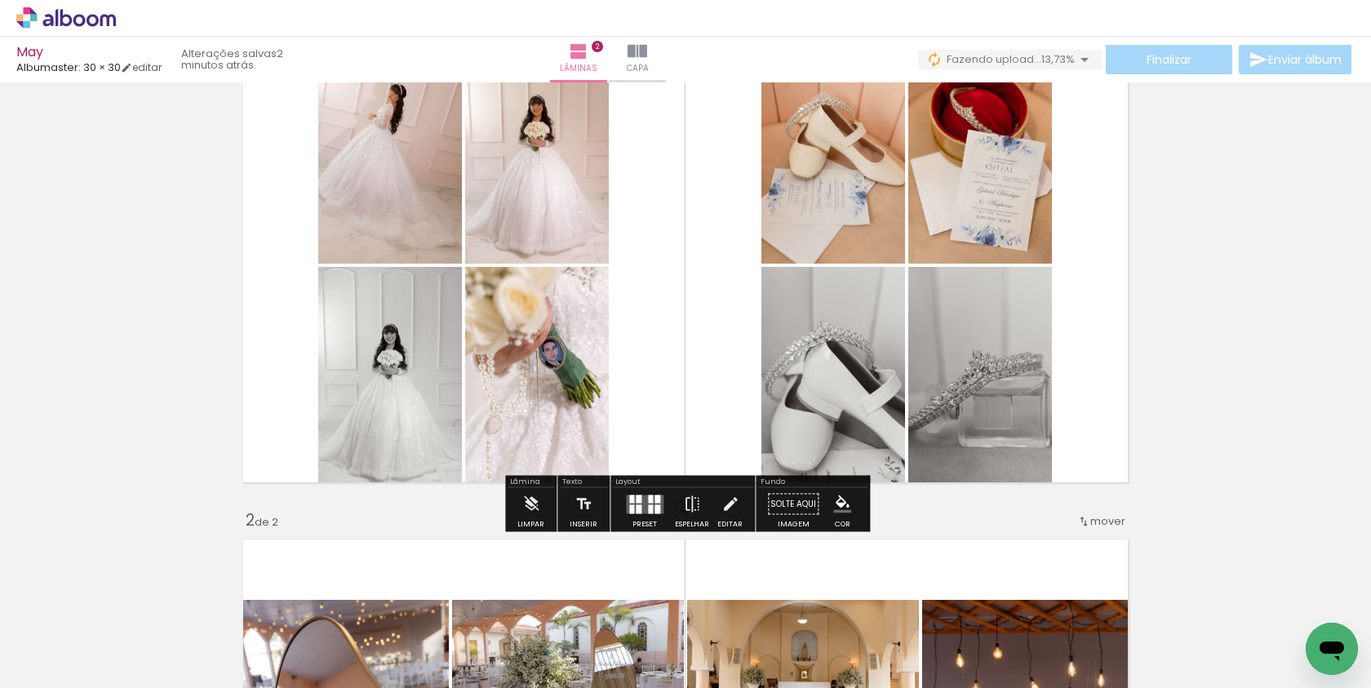
scroll to position [67, 0]
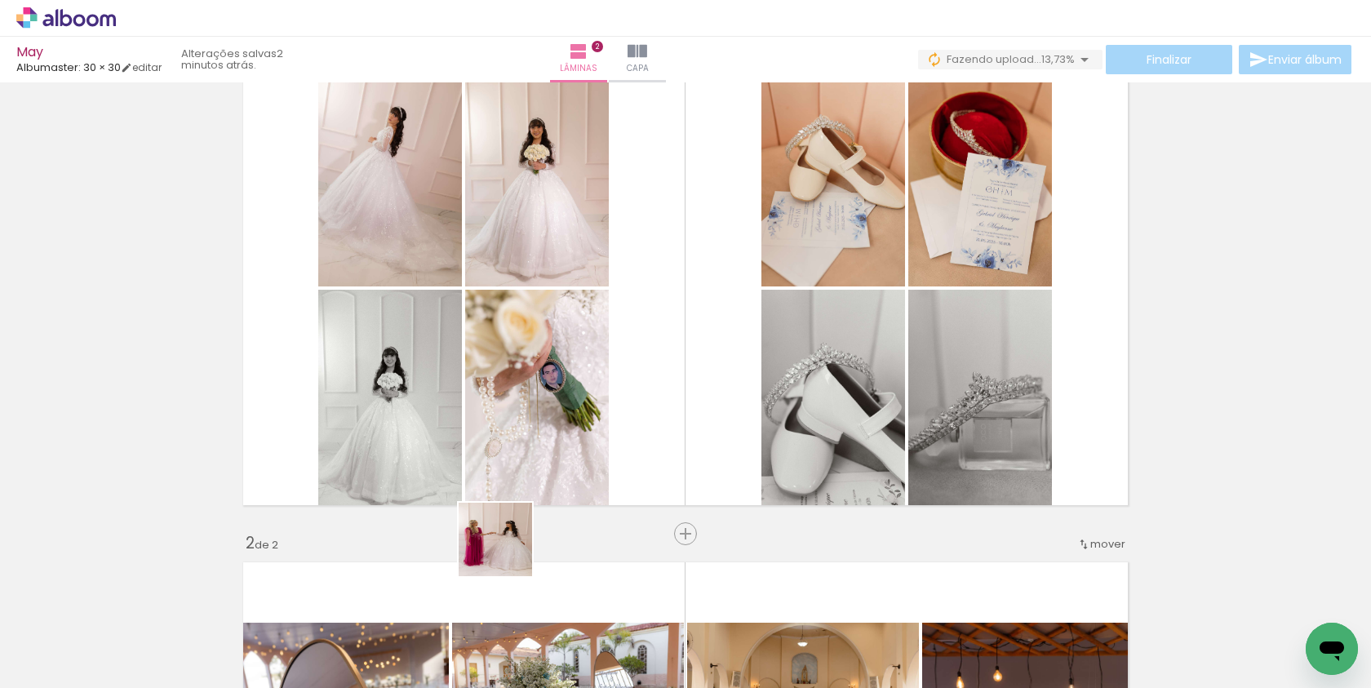
drag, startPoint x: 496, startPoint y: 642, endPoint x: 538, endPoint y: 445, distance: 201.8
click at [538, 445] on quentale-workspace at bounding box center [685, 344] width 1371 height 688
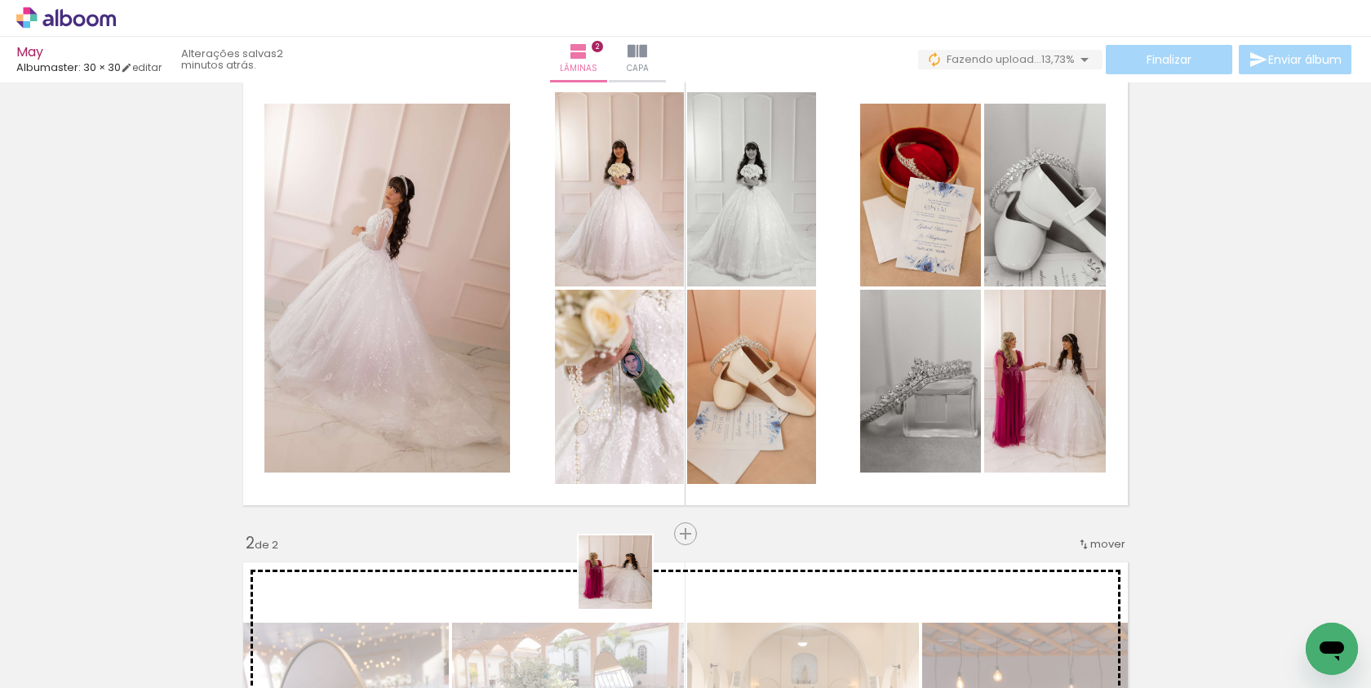
drag, startPoint x: 627, startPoint y: 646, endPoint x: 684, endPoint y: 463, distance: 192.0
click at [684, 463] on quentale-workspace at bounding box center [685, 344] width 1371 height 688
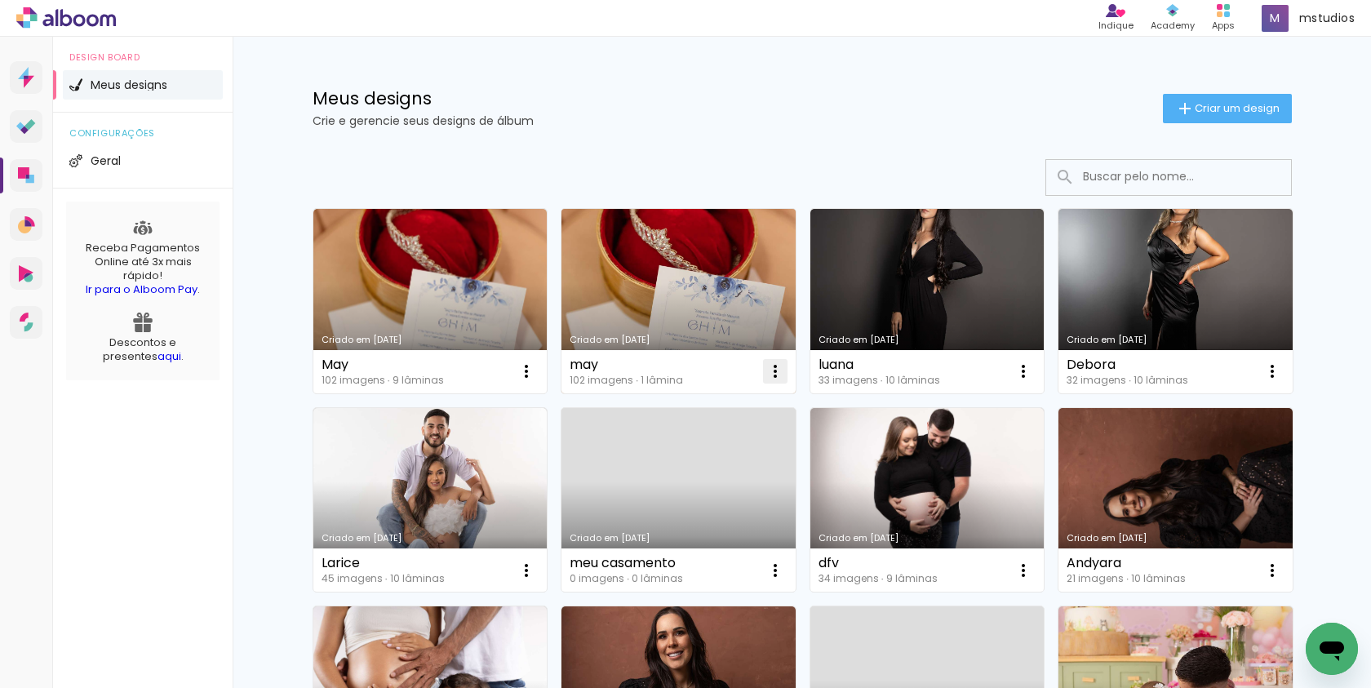
click at [536, 376] on iron-icon at bounding box center [526, 371] width 20 height 20
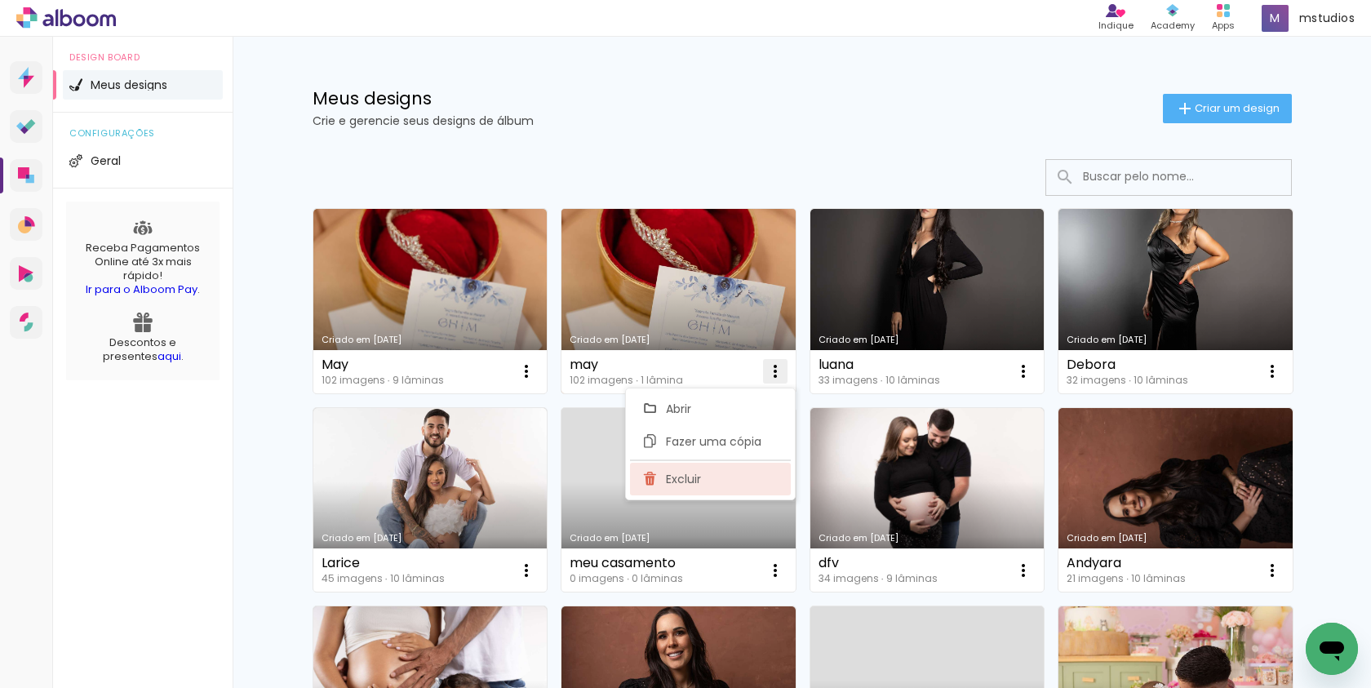
click at [751, 466] on paper-item "Excluir" at bounding box center [710, 479] width 161 height 33
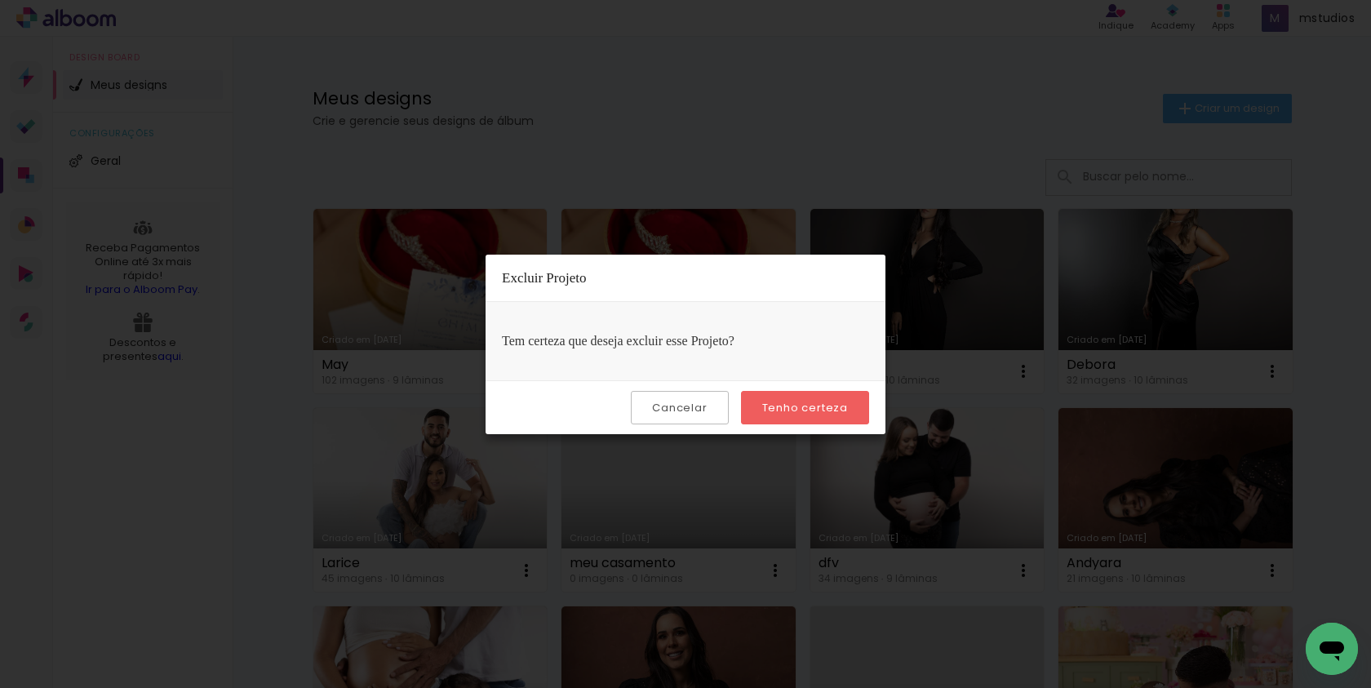
click at [782, 415] on paper-button "Tenho certeza" at bounding box center [805, 407] width 128 height 33
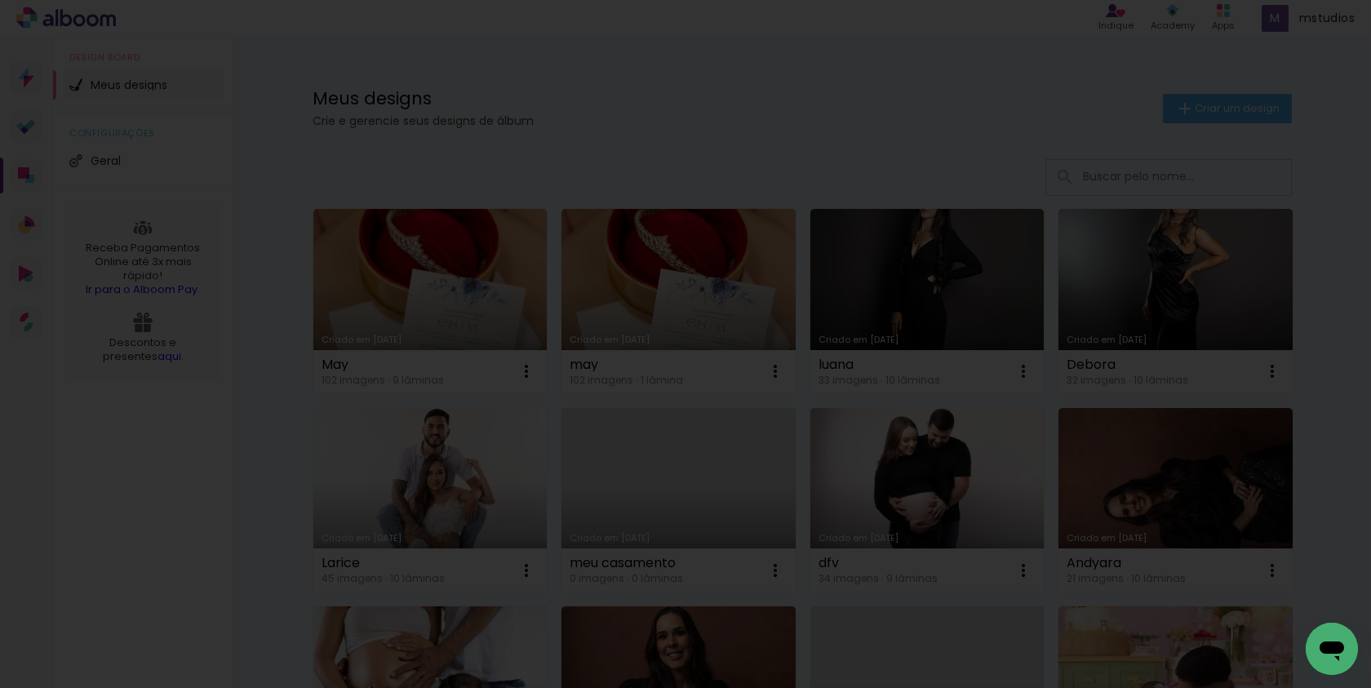
click at [805, 0] on quentale-directory at bounding box center [685, 0] width 1371 height 0
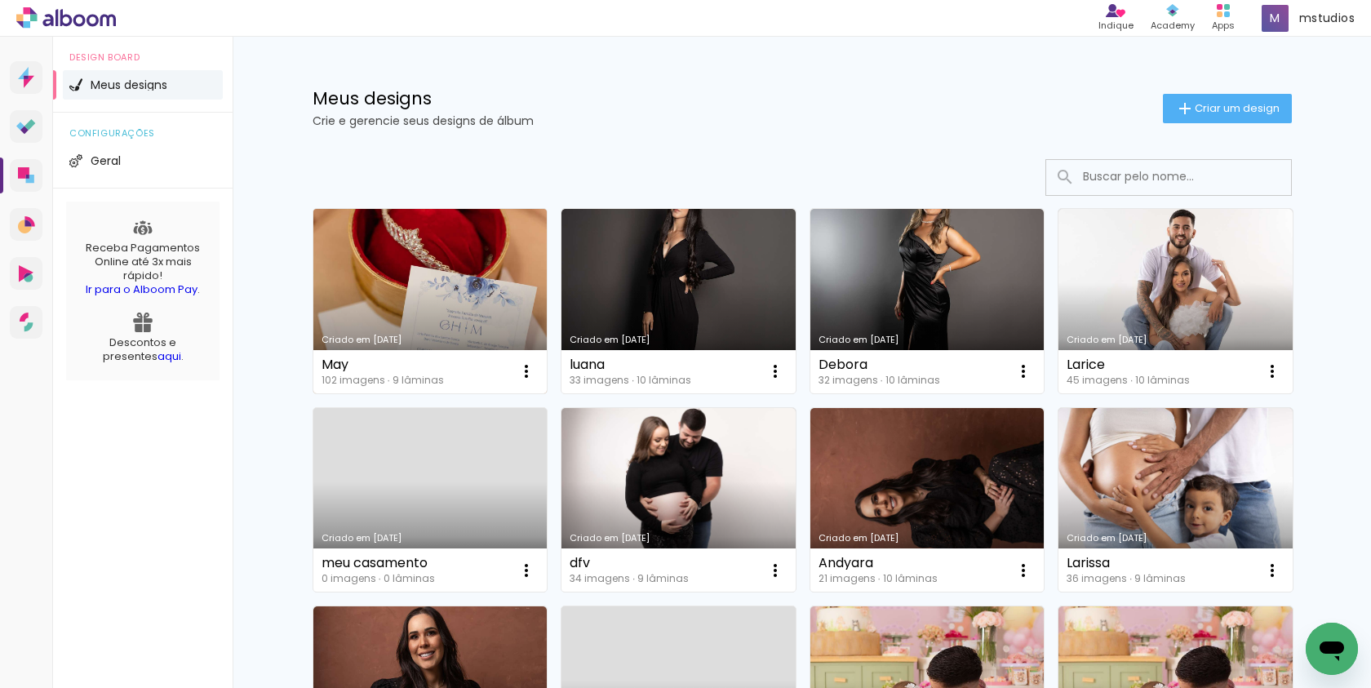
click at [503, 257] on link "Criado em 11/08/25" at bounding box center [430, 301] width 234 height 184
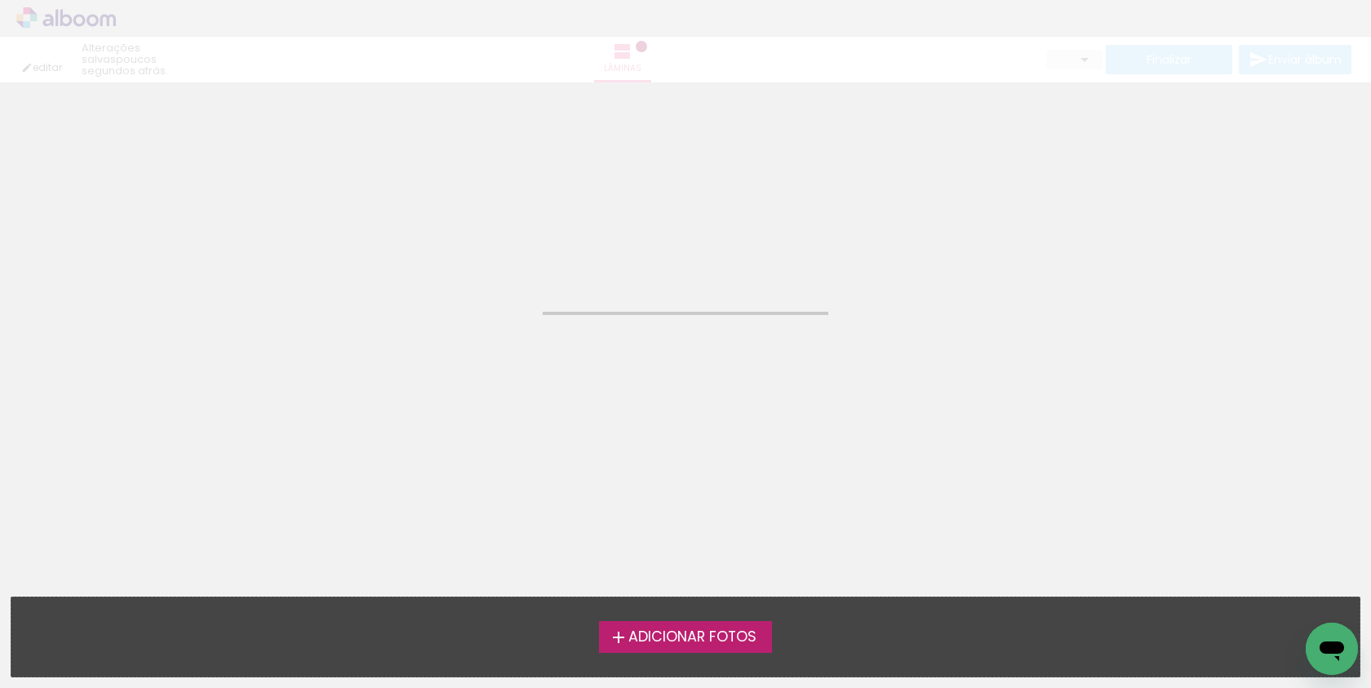
click at [352, 122] on div "Confirmar Cancelar" at bounding box center [685, 101] width 1371 height 39
